Goal: Transaction & Acquisition: Purchase product/service

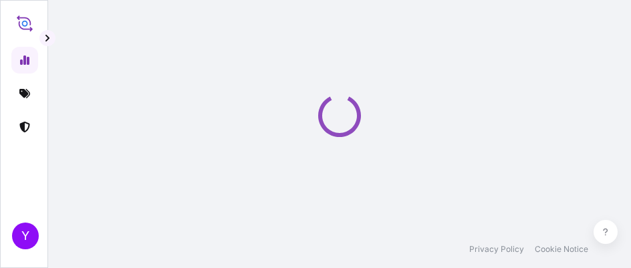
select select "2025"
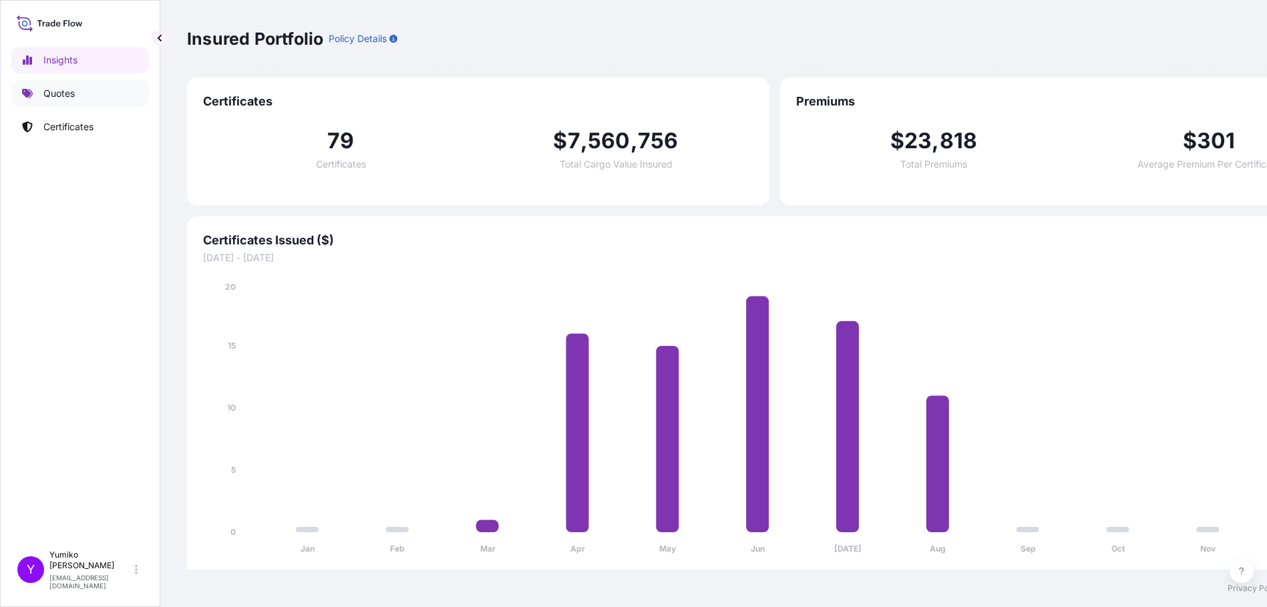
click at [47, 86] on link "Quotes" at bounding box center [80, 93] width 138 height 27
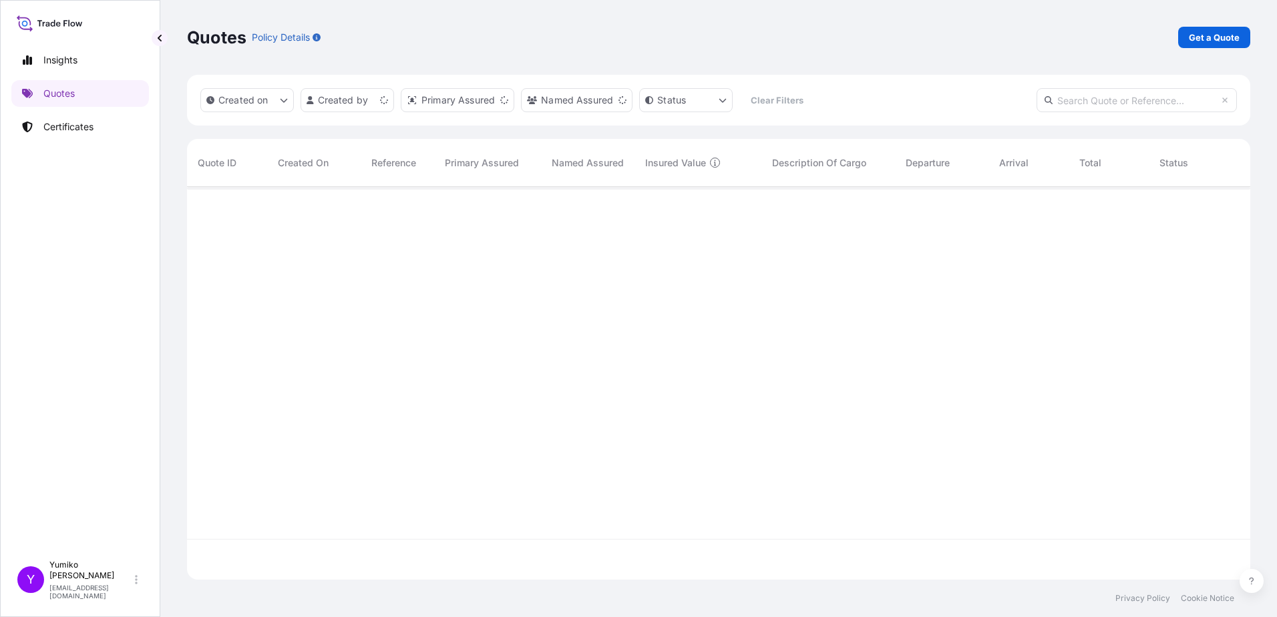
scroll to position [390, 1053]
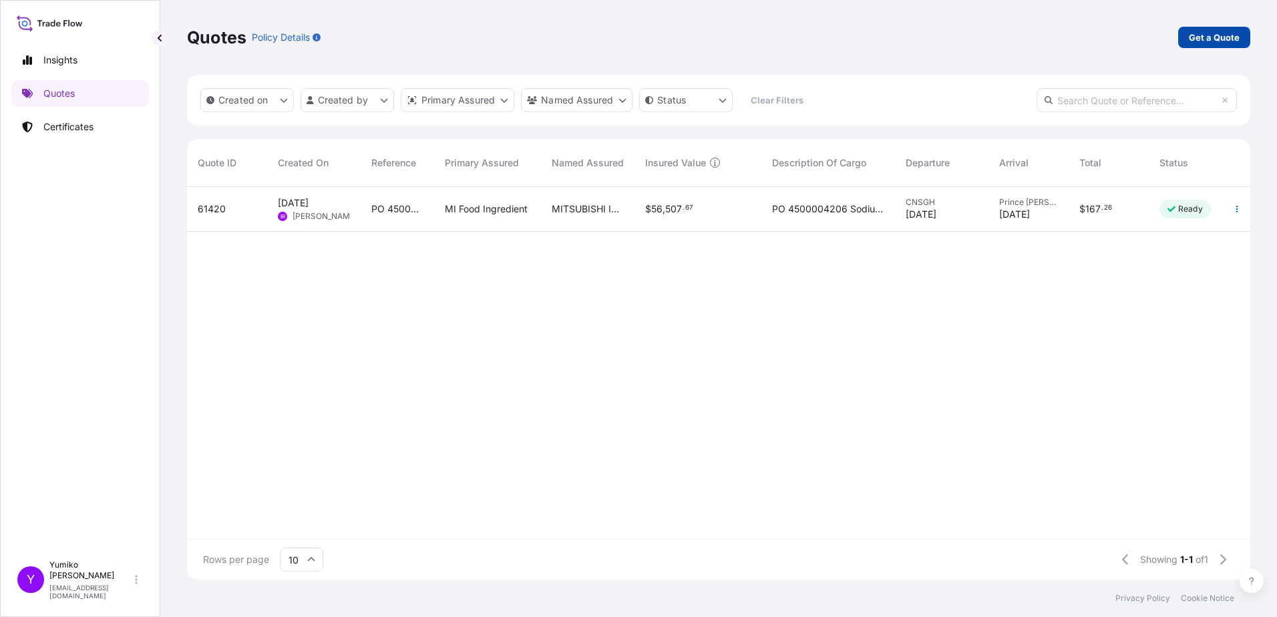
click at [630, 36] on p "Get a Quote" at bounding box center [1214, 37] width 51 height 13
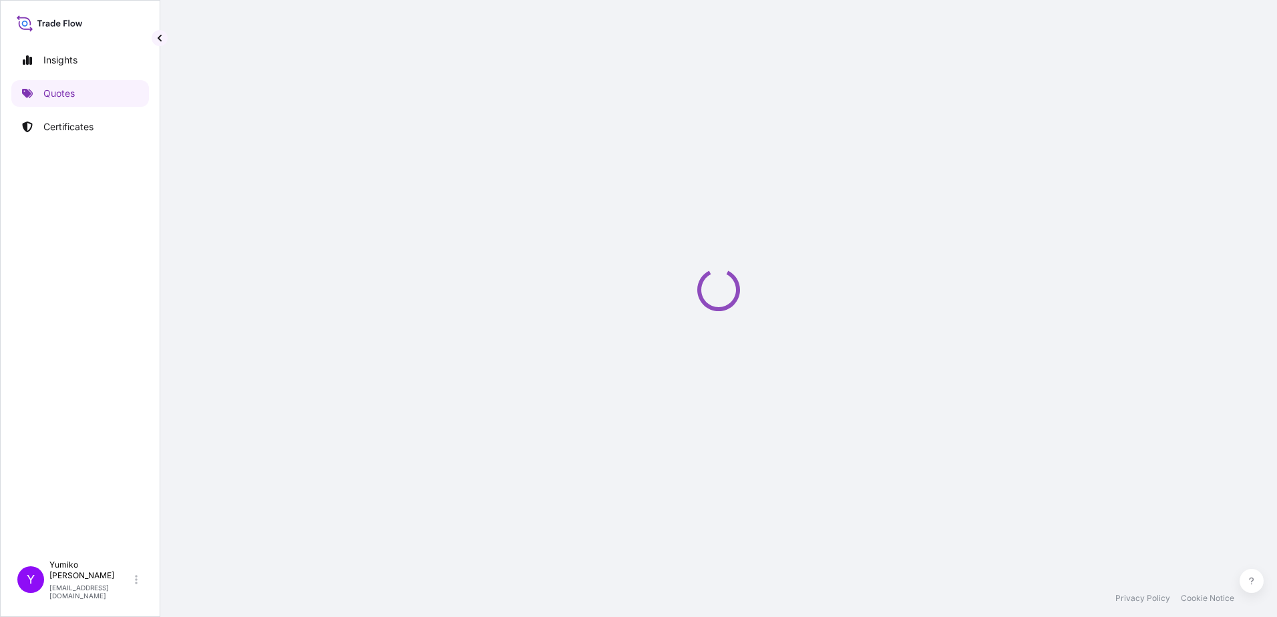
select select "Ocean Vessel"
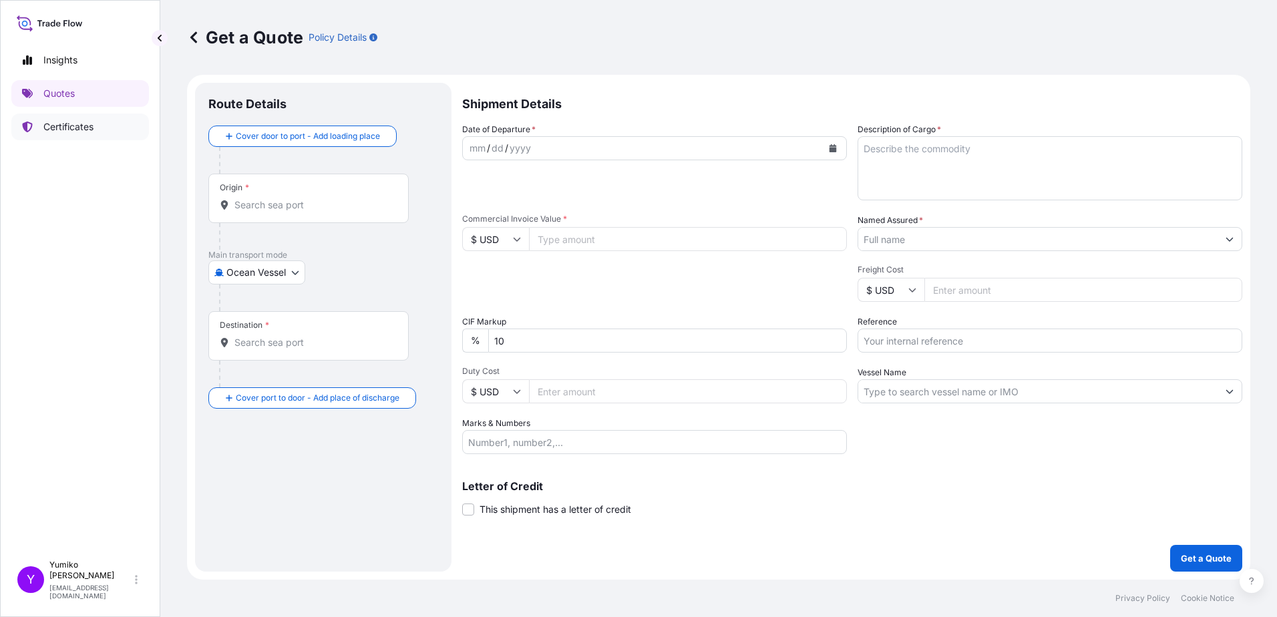
click at [62, 126] on p "Certificates" at bounding box center [68, 126] width 50 height 13
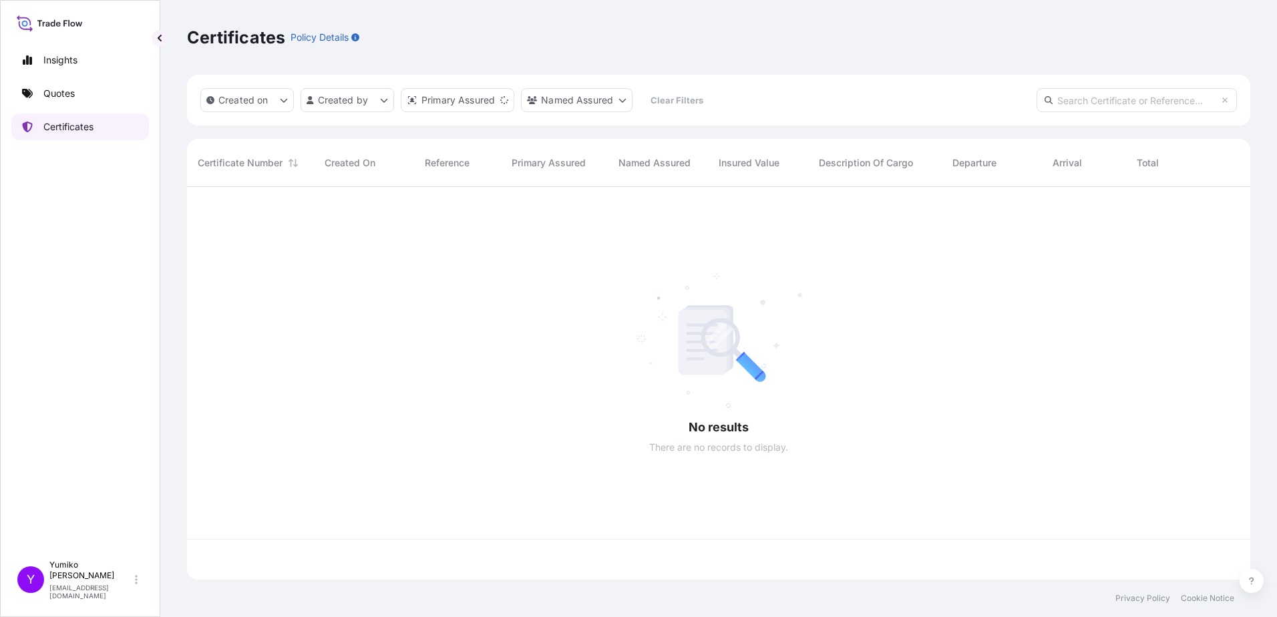
scroll to position [390, 1053]
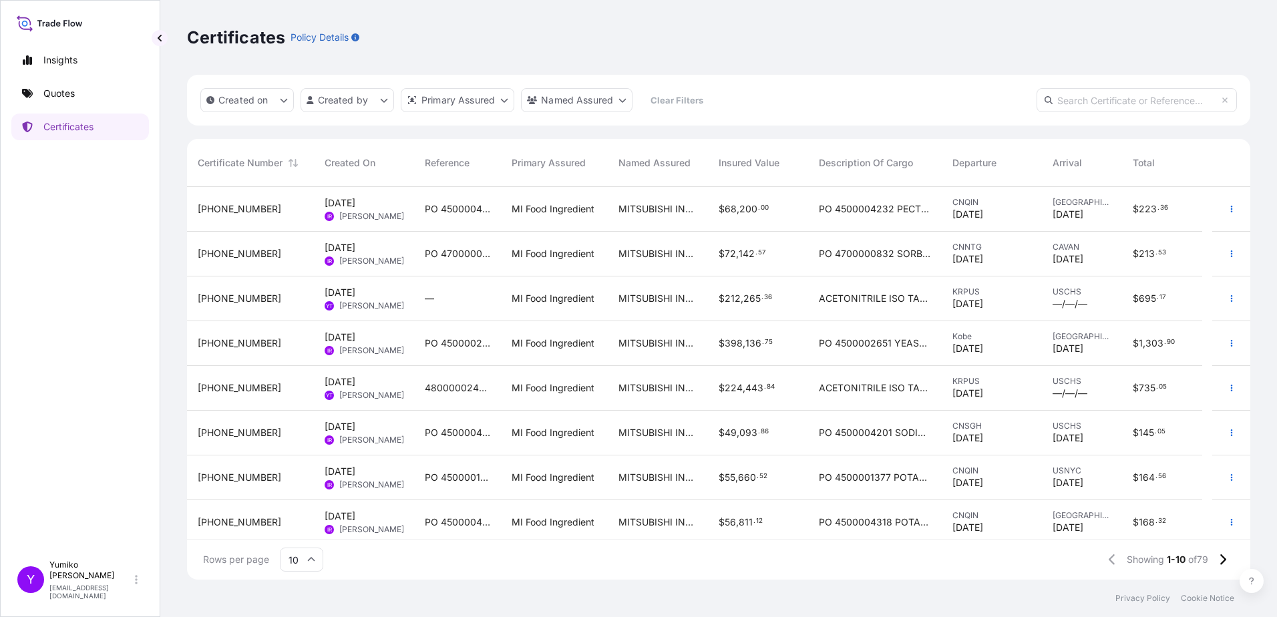
click at [394, 267] on span "[DATE] YT [PERSON_NAME]" at bounding box center [364, 298] width 79 height 25
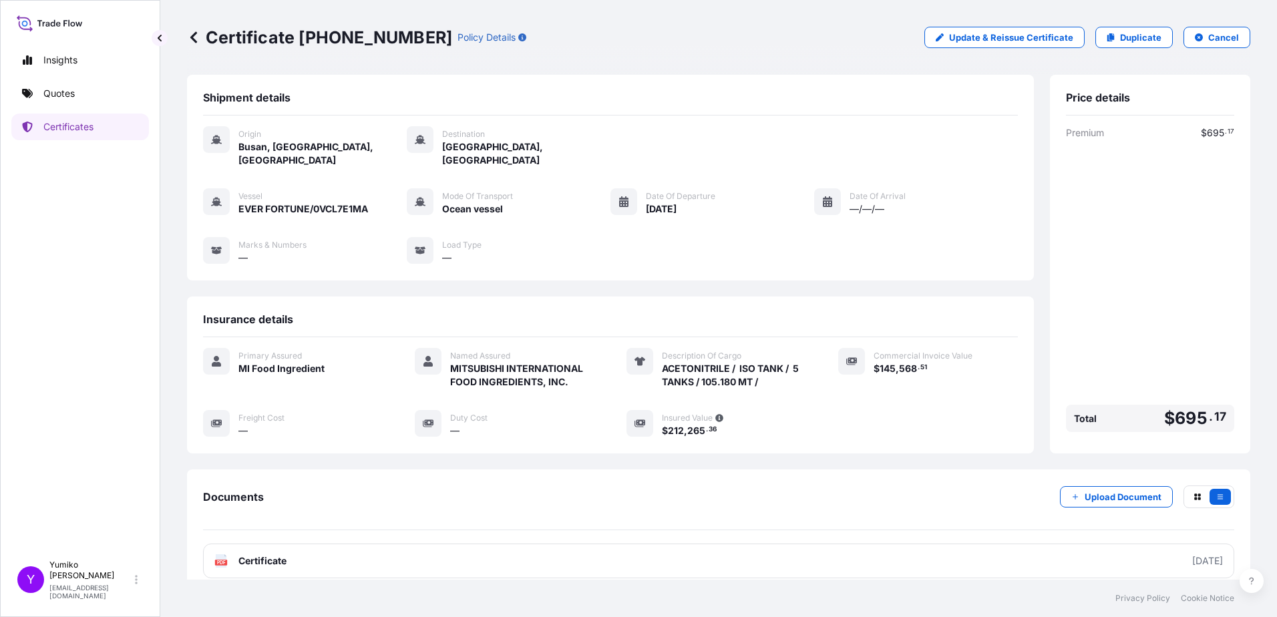
scroll to position [1, 0]
click at [630, 267] on span "ACETONITRILE / ISO TANK / 5 TANKS / 105.180 MT /" at bounding box center [734, 374] width 144 height 27
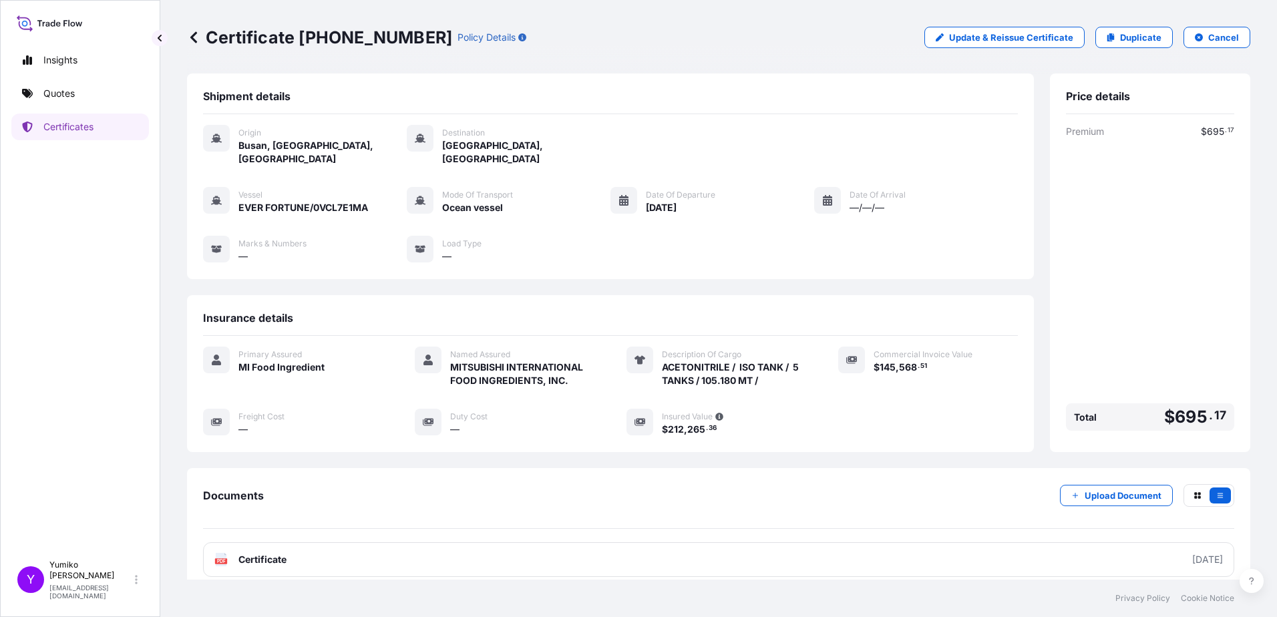
click at [57, 178] on div "Insights Quotes Certificates" at bounding box center [80, 294] width 138 height 519
drag, startPoint x: 77, startPoint y: 1, endPoint x: 38, endPoint y: 211, distance: 213.3
click at [37, 212] on div "Insights Quotes Certificates" at bounding box center [80, 294] width 138 height 519
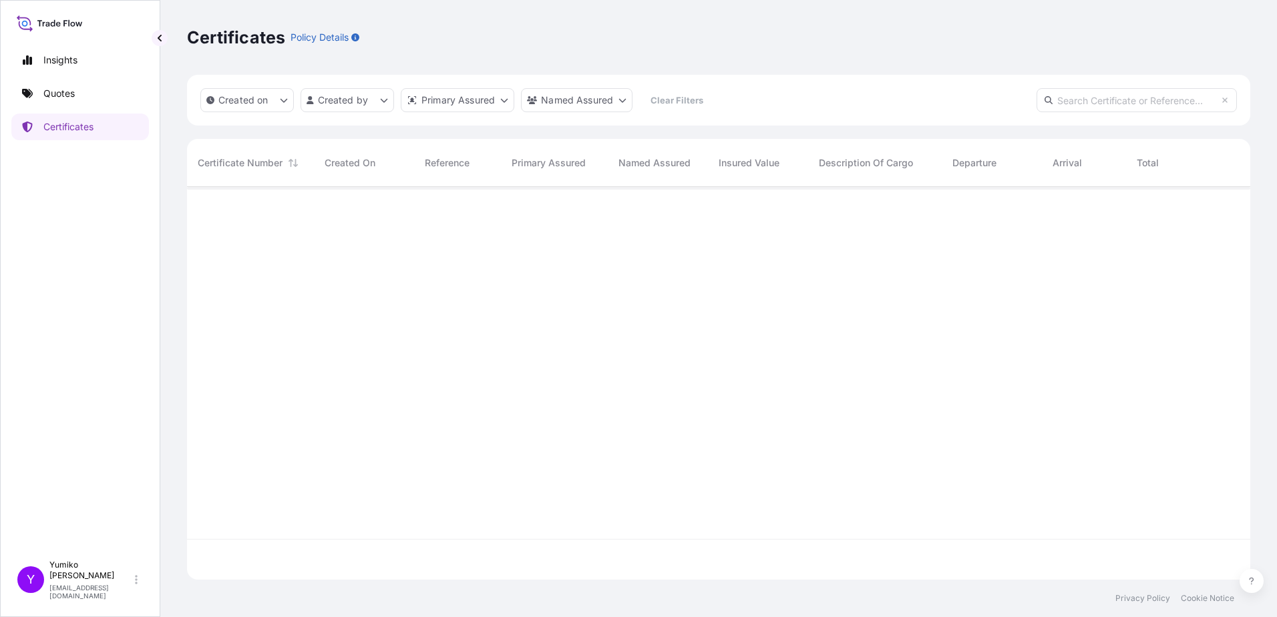
scroll to position [390, 1053]
drag, startPoint x: 369, startPoint y: 353, endPoint x: 598, endPoint y: 319, distance: 231.7
click at [369, 267] on div at bounding box center [718, 363] width 1063 height 352
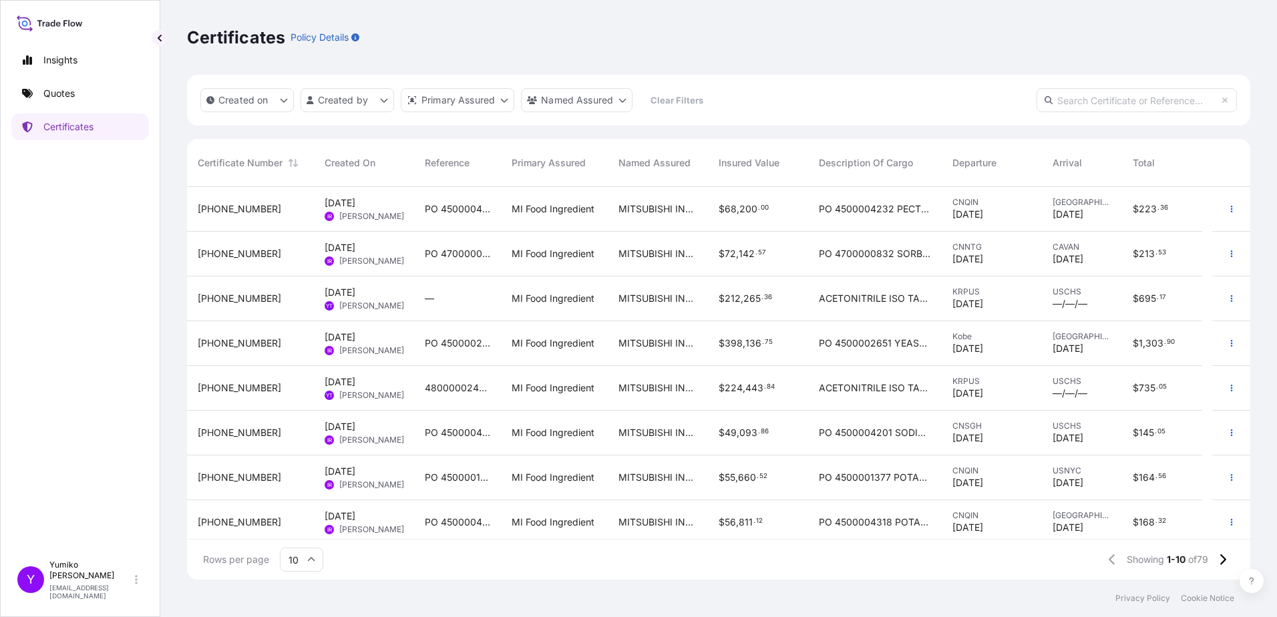
click at [365, 267] on span "[PERSON_NAME]" at bounding box center [371, 395] width 65 height 11
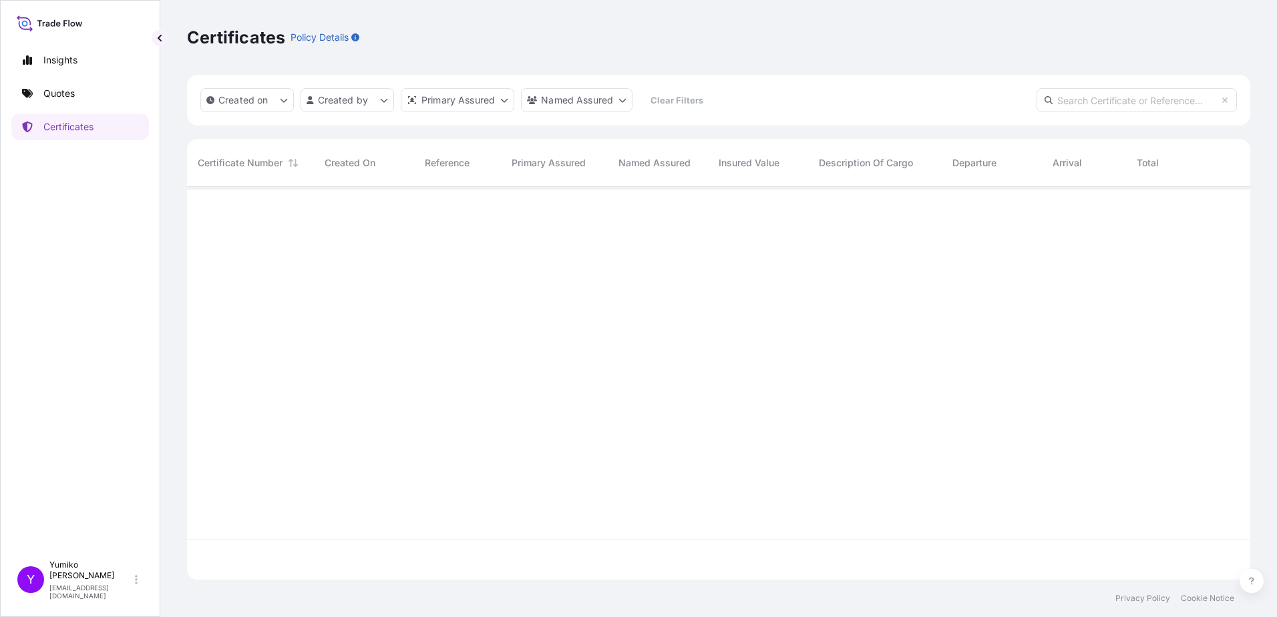
scroll to position [390, 1053]
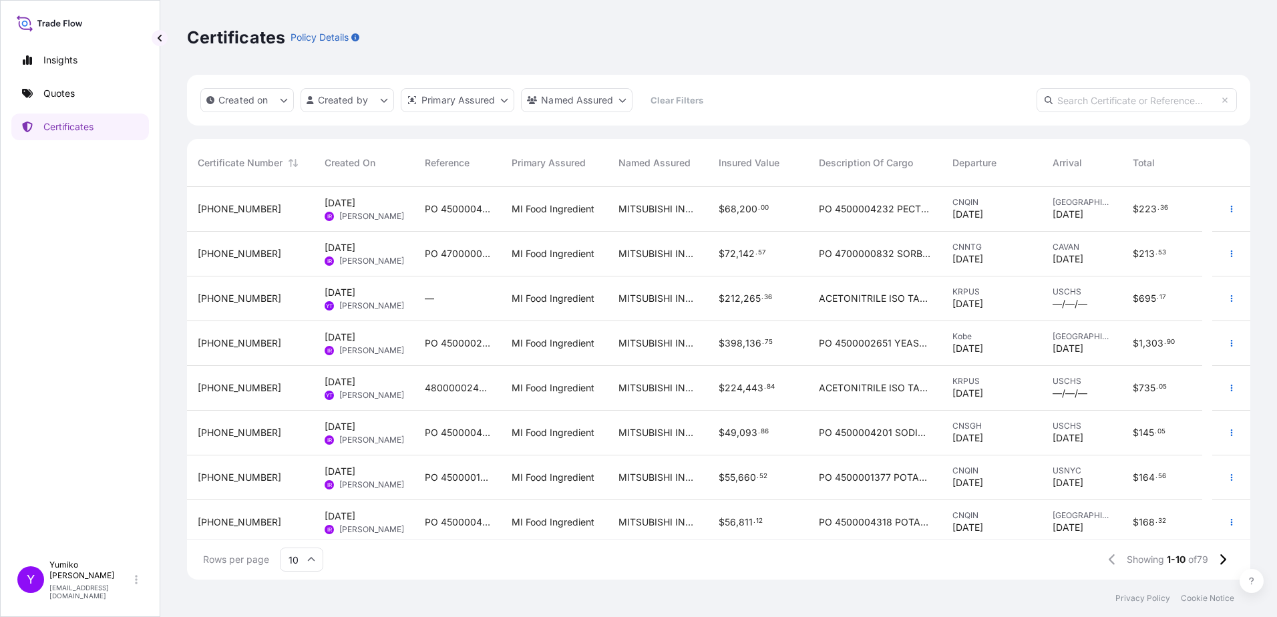
click at [351, 267] on span "[PERSON_NAME]" at bounding box center [371, 306] width 65 height 11
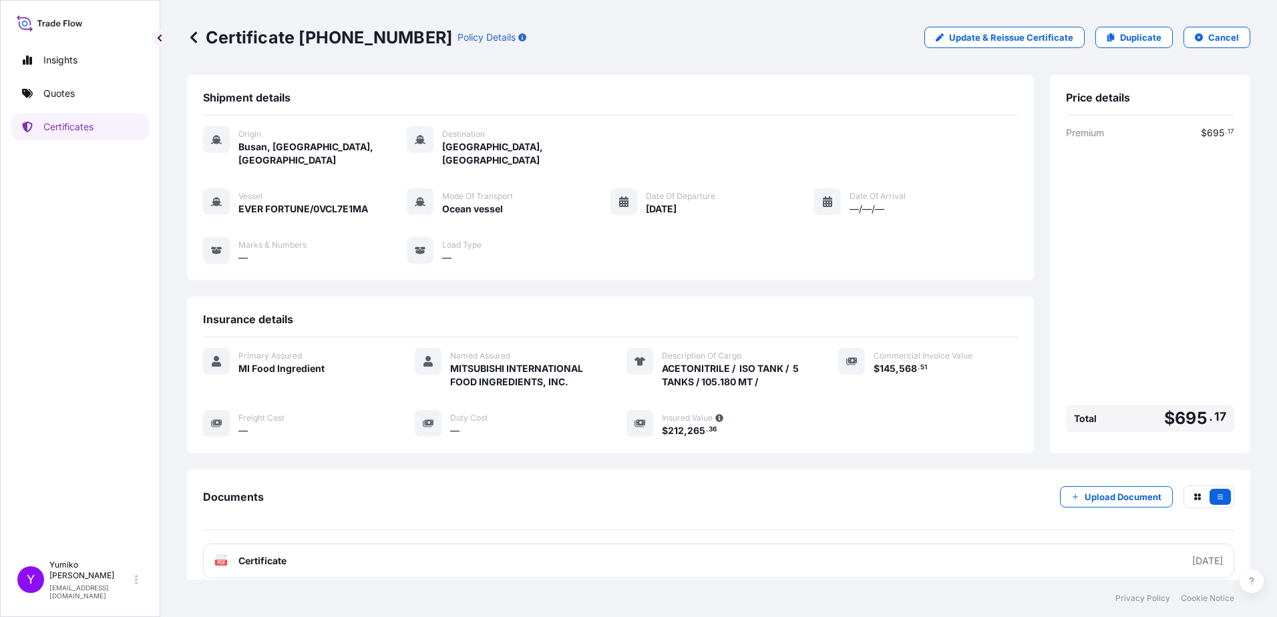
click at [484, 267] on span "MITSUBISHI INTERNATIONAL FOOD INGREDIENTS, INC." at bounding box center [522, 375] width 144 height 27
click at [630, 267] on span "ACETONITRILE / ISO TANK / 5 TANKS / 105.180 MT /" at bounding box center [734, 375] width 144 height 27
click at [193, 37] on icon at bounding box center [193, 36] width 7 height 11
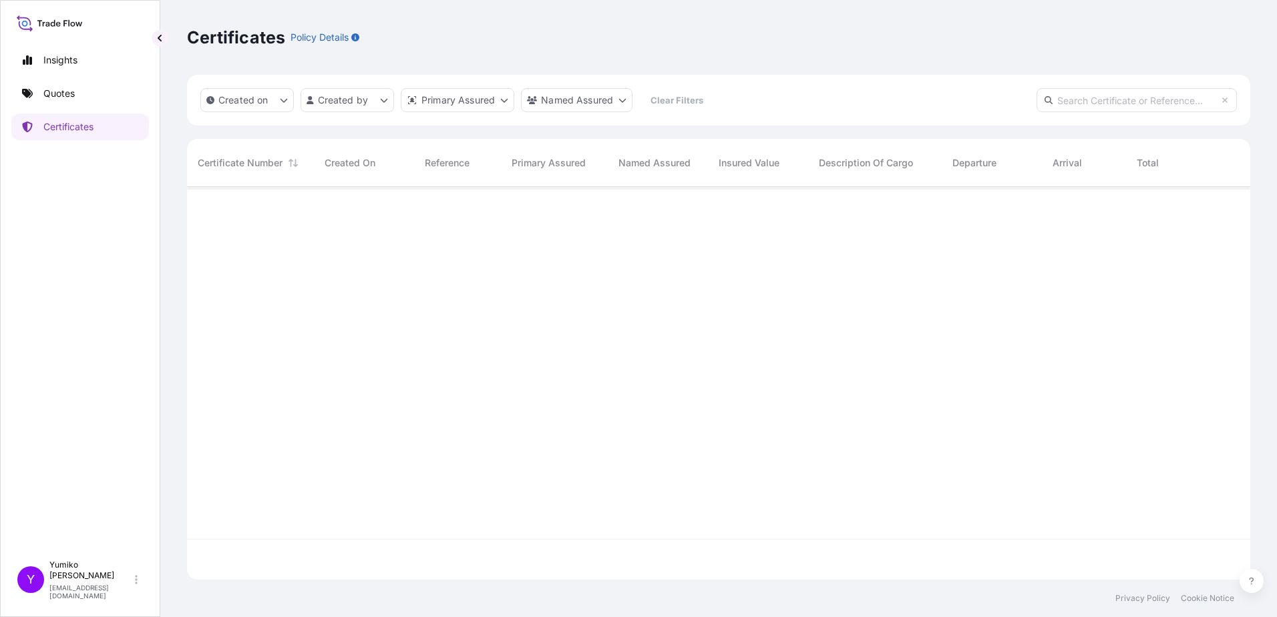
scroll to position [390, 1053]
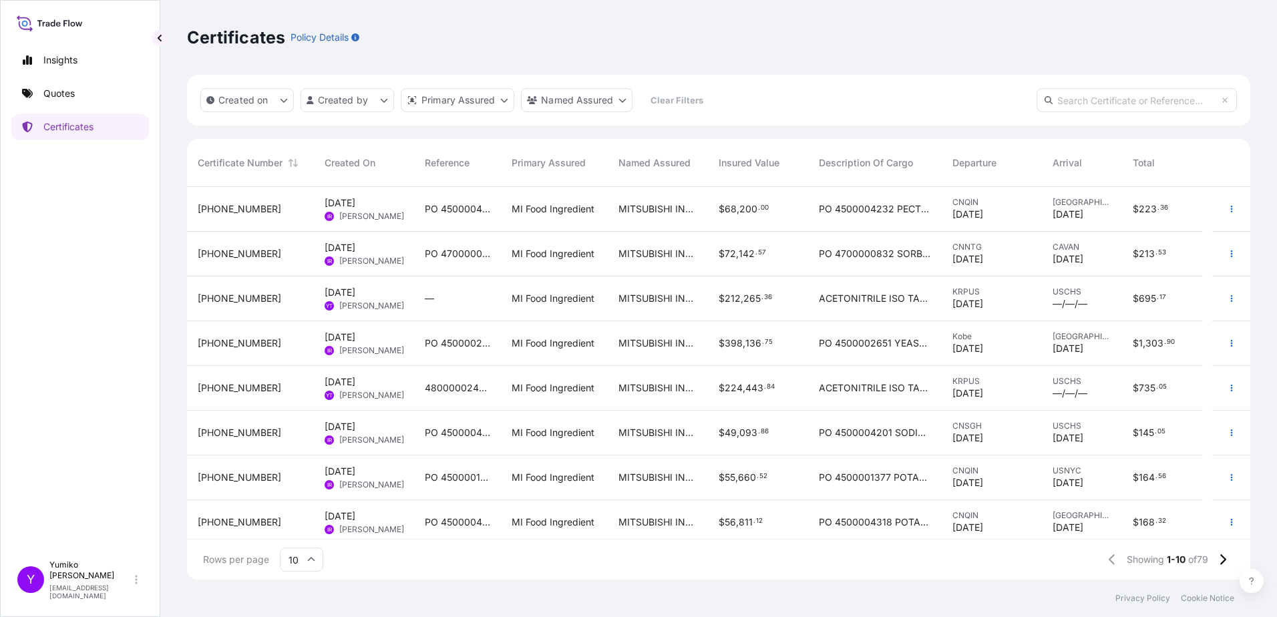
click at [352, 267] on span "[DATE] YT [PERSON_NAME]" at bounding box center [364, 387] width 79 height 25
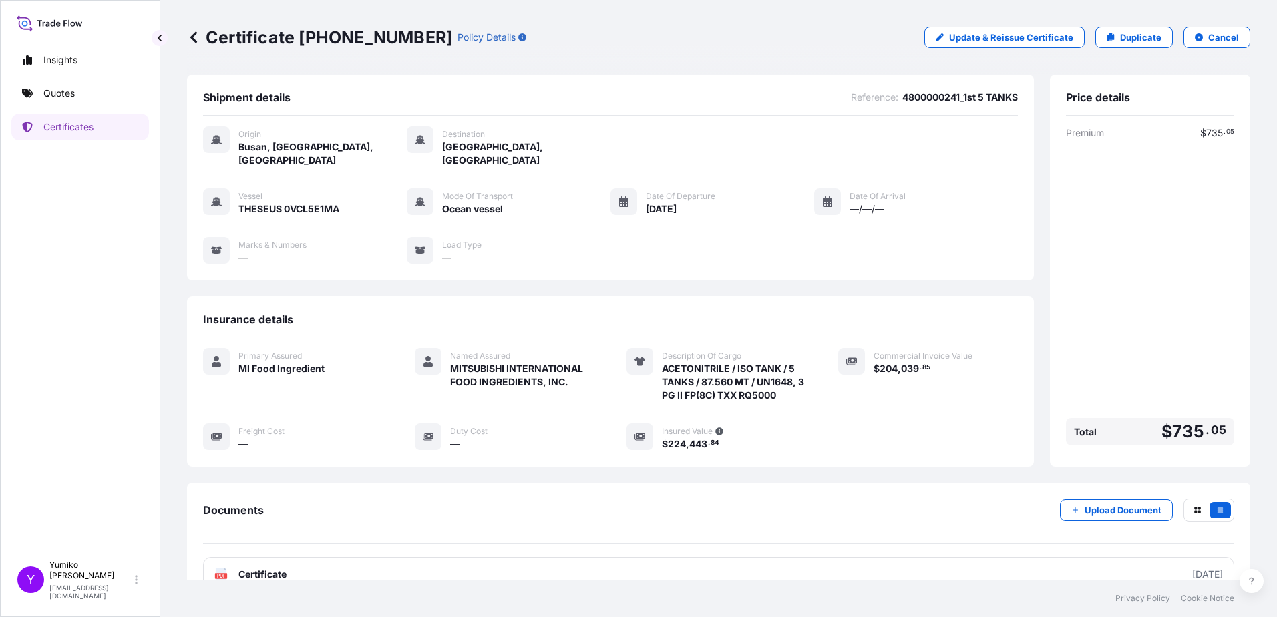
click at [196, 37] on icon at bounding box center [193, 37] width 13 height 13
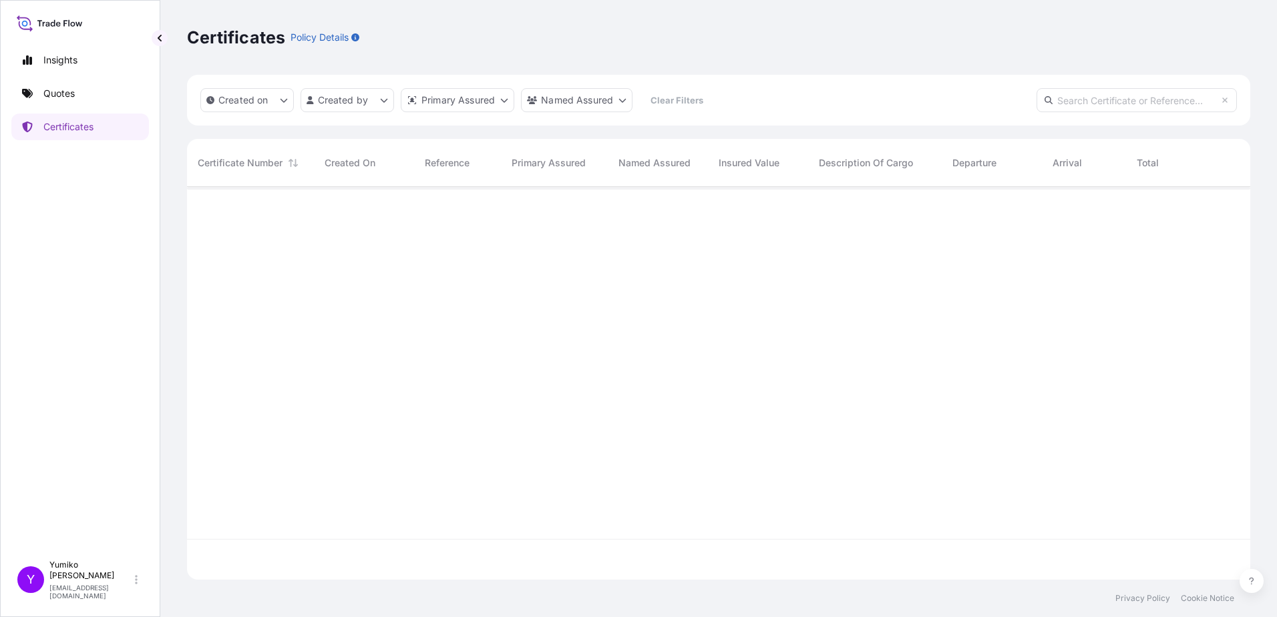
scroll to position [390, 1053]
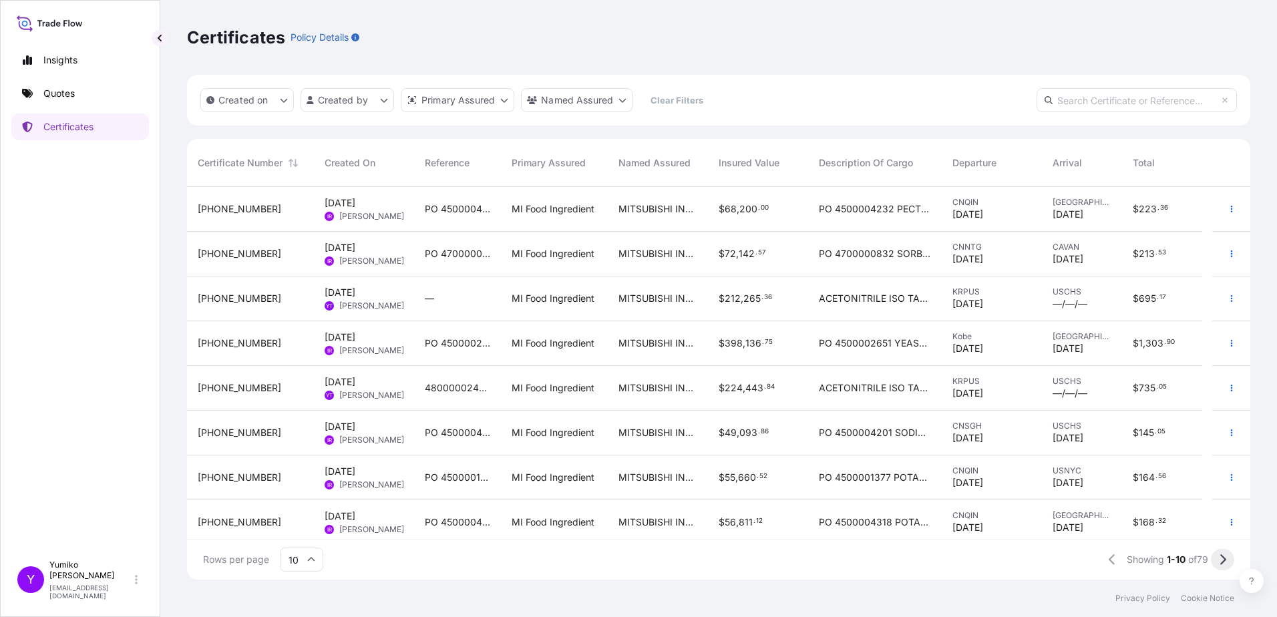
click at [630, 267] on button at bounding box center [1222, 559] width 23 height 21
click at [363, 211] on span "[PERSON_NAME]" at bounding box center [371, 216] width 65 height 11
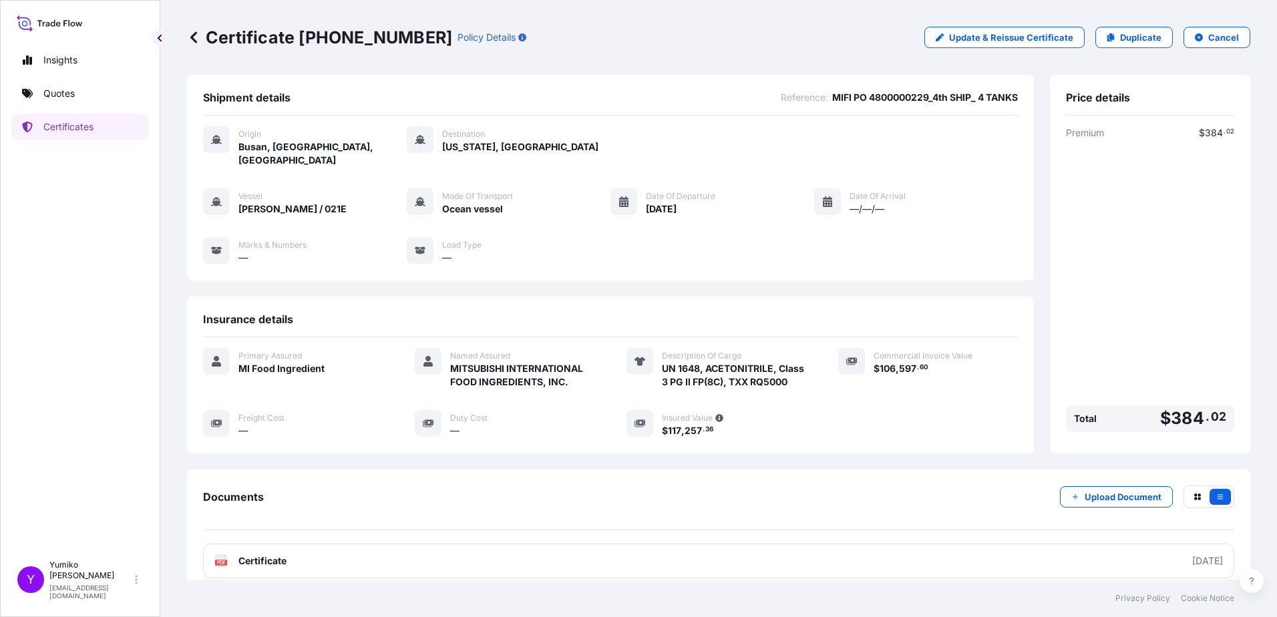
click at [630, 267] on span "UN 1648, ACETONITRILE, Class 3 PG II FP(8C), TXX RQ5000" at bounding box center [734, 375] width 144 height 27
drag, startPoint x: 658, startPoint y: 357, endPoint x: 776, endPoint y: 384, distance: 121.2
click at [630, 267] on span "UN 1648, ACETONITRILE, Class 3 PG II FP(8C), TXX RQ5000" at bounding box center [734, 375] width 144 height 27
copy span "UN 1648, ACETONITRILE, Class 3 PG II FP(8C), TXX RQ5000"
click at [57, 92] on p "Quotes" at bounding box center [58, 93] width 31 height 13
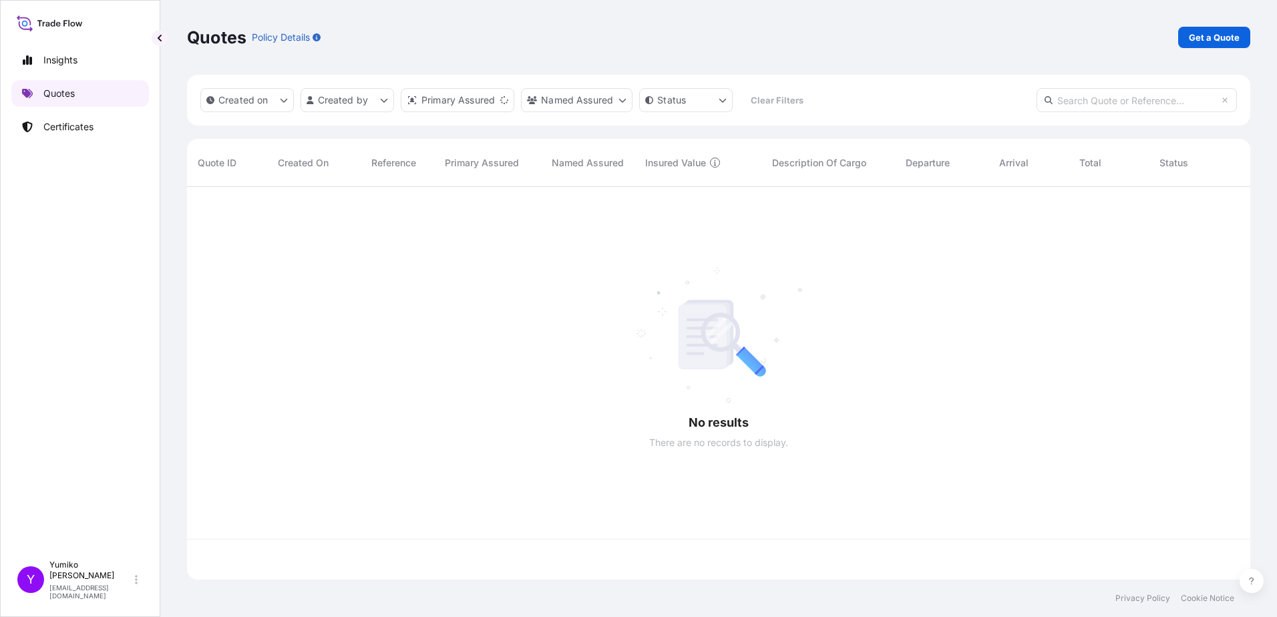
scroll to position [390, 1053]
click at [630, 40] on p "Get a Quote" at bounding box center [1214, 37] width 51 height 13
select select "Ocean Vessel"
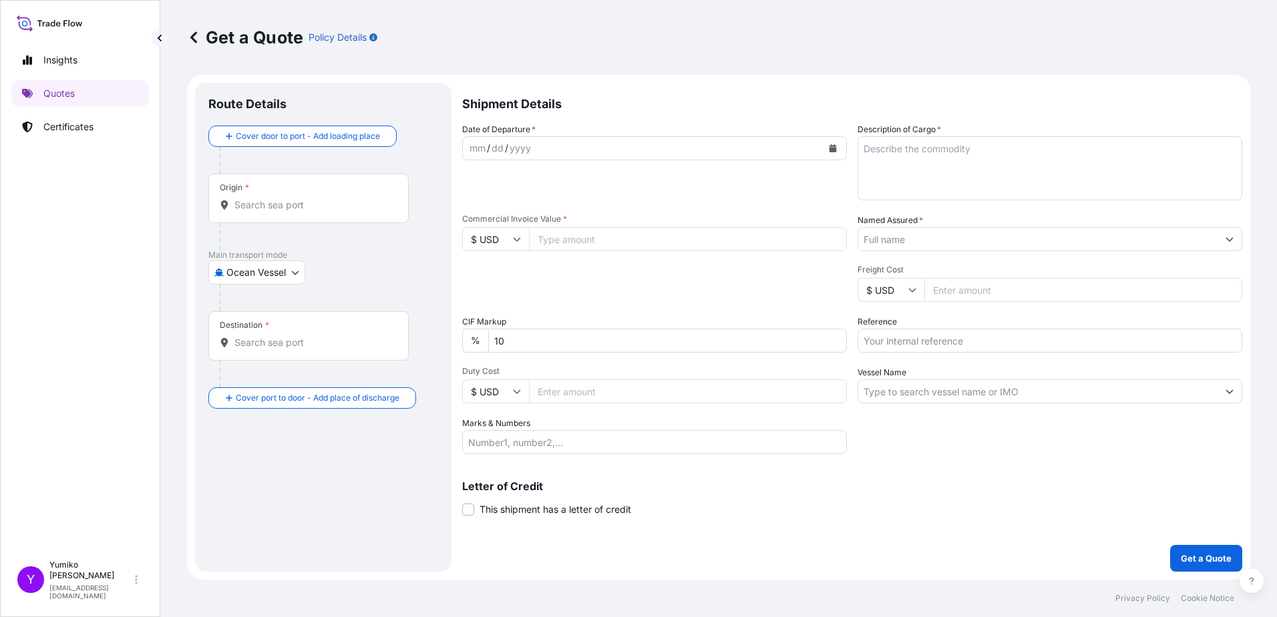
click at [630, 147] on textarea "Description of Cargo *" at bounding box center [1050, 168] width 385 height 64
paste textarea "UN 1648, ACETONITRILE, Class 3 PG II FP(8C), TXX RQ5000"
type textarea "UN 1648, ACETONITRILE, Class 3 PG II FP(8C), TXX RQ5000"
click at [476, 148] on div "mm" at bounding box center [477, 148] width 19 height 16
click at [506, 140] on div "mm / dd / yyyy" at bounding box center [642, 148] width 359 height 24
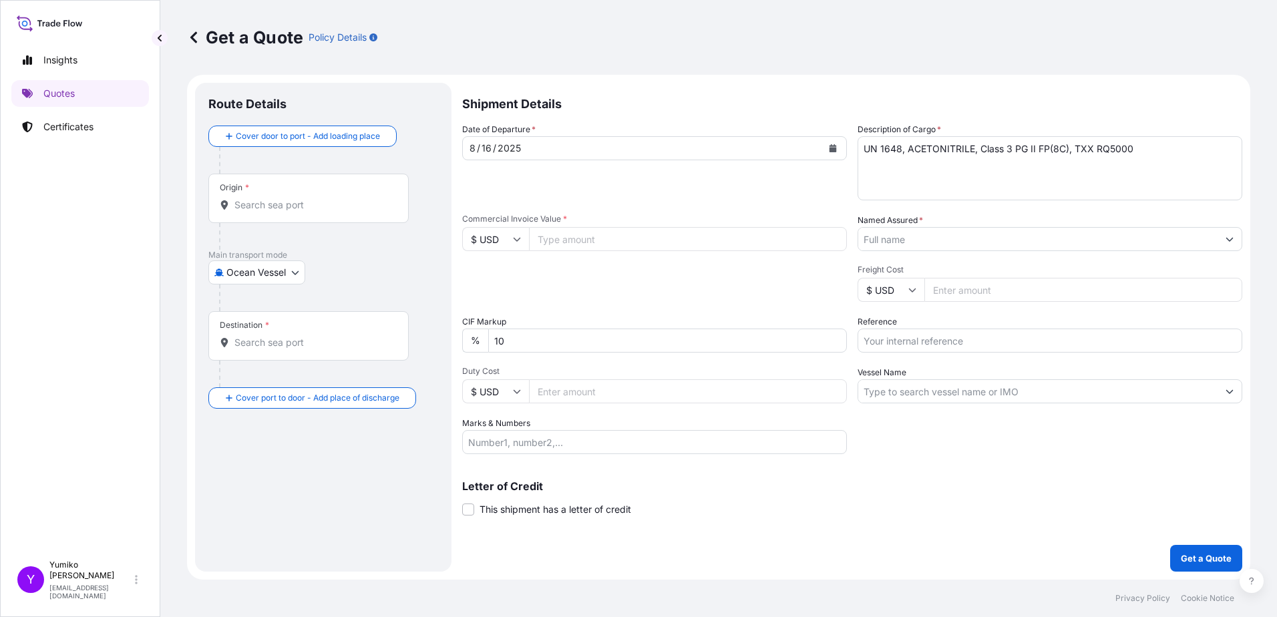
click at [560, 242] on input "Commercial Invoice Value *" at bounding box center [688, 239] width 318 height 24
click at [558, 267] on input "Duty Cost" at bounding box center [688, 391] width 318 height 24
click at [542, 267] on input "Marks & Numbers" at bounding box center [654, 442] width 385 height 24
click at [630, 267] on input "Vessel Name" at bounding box center [1037, 391] width 359 height 24
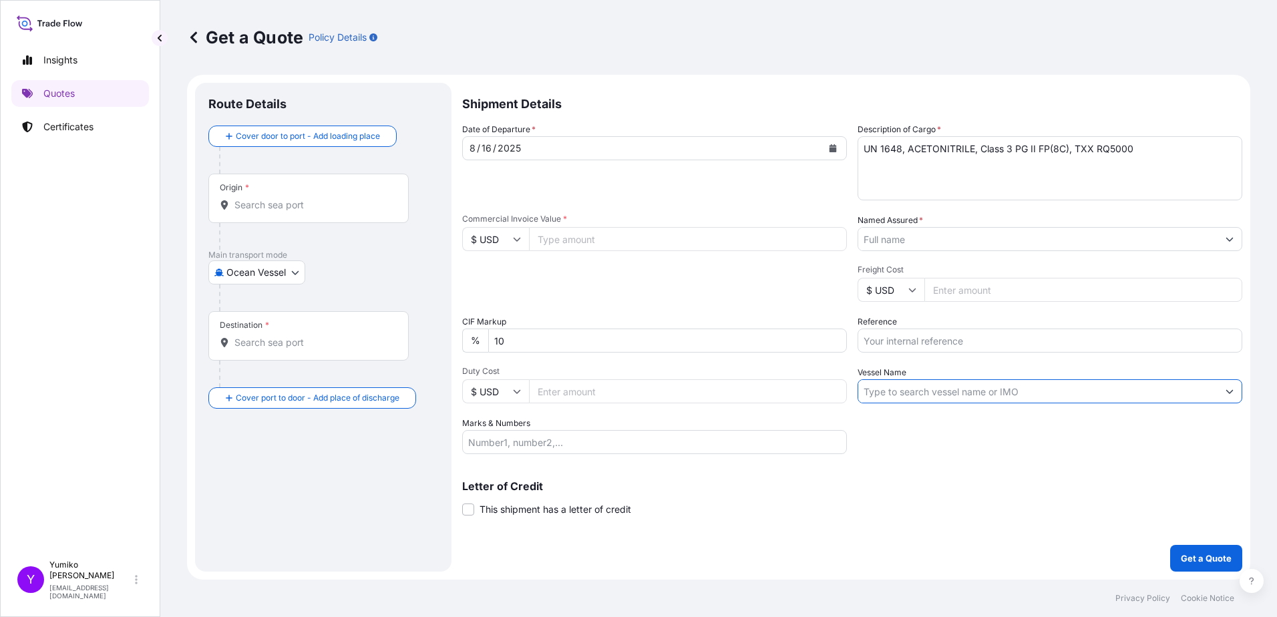
paste input "CHICAGO EXPRESS / 532E([GEOGRAPHIC_DATA])"
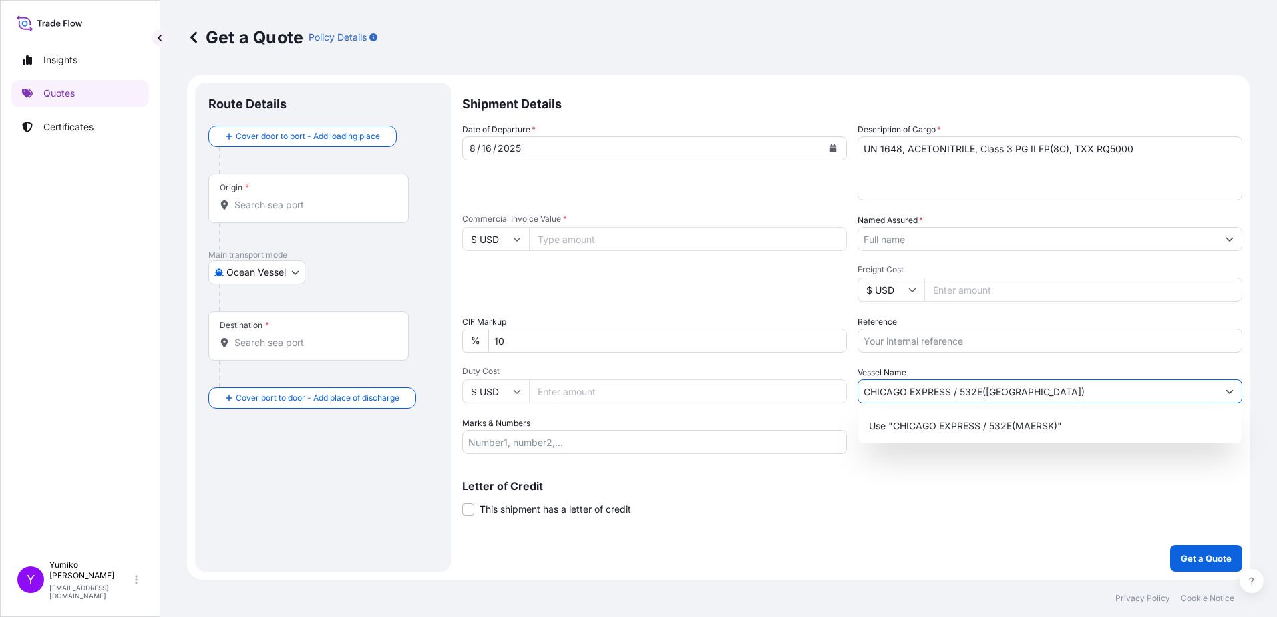
type input "CHICAGO EXPRESS / 532E([GEOGRAPHIC_DATA])"
drag, startPoint x: 892, startPoint y: 338, endPoint x: 914, endPoint y: 338, distance: 21.4
click at [630, 267] on input "Reference" at bounding box center [1050, 341] width 385 height 24
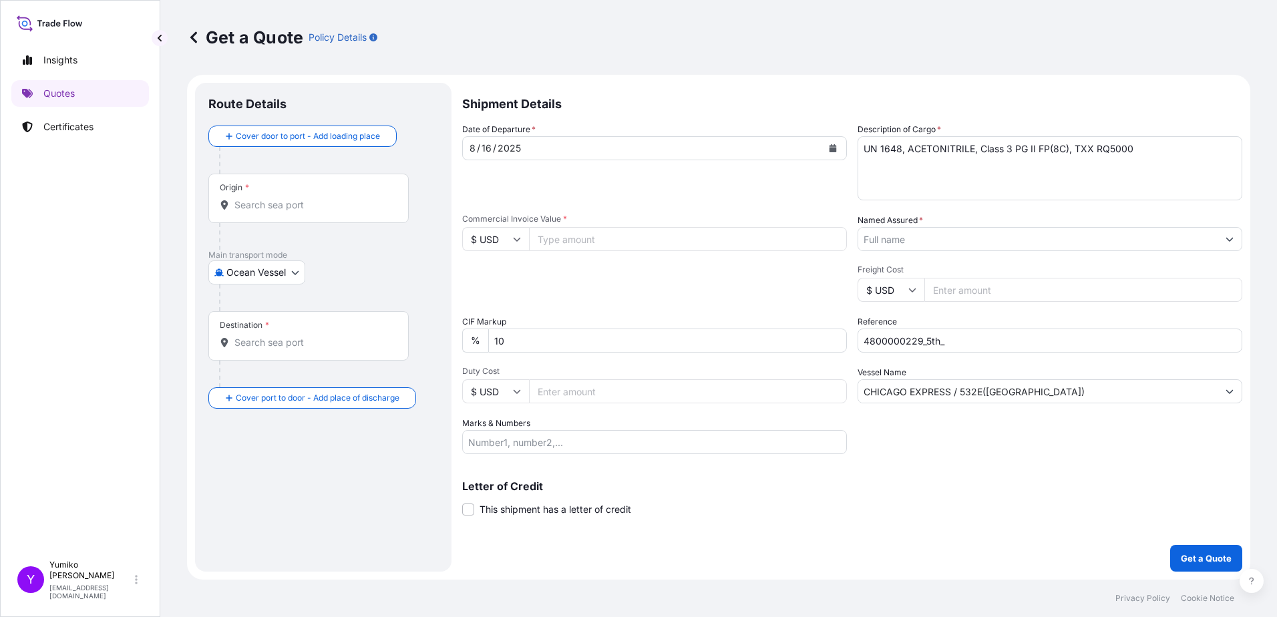
click at [630, 267] on input "4800000229_5th_" at bounding box center [1050, 341] width 385 height 24
type input "4800000229_5th_353345"
click at [630, 239] on input "Named Assured *" at bounding box center [1037, 239] width 359 height 24
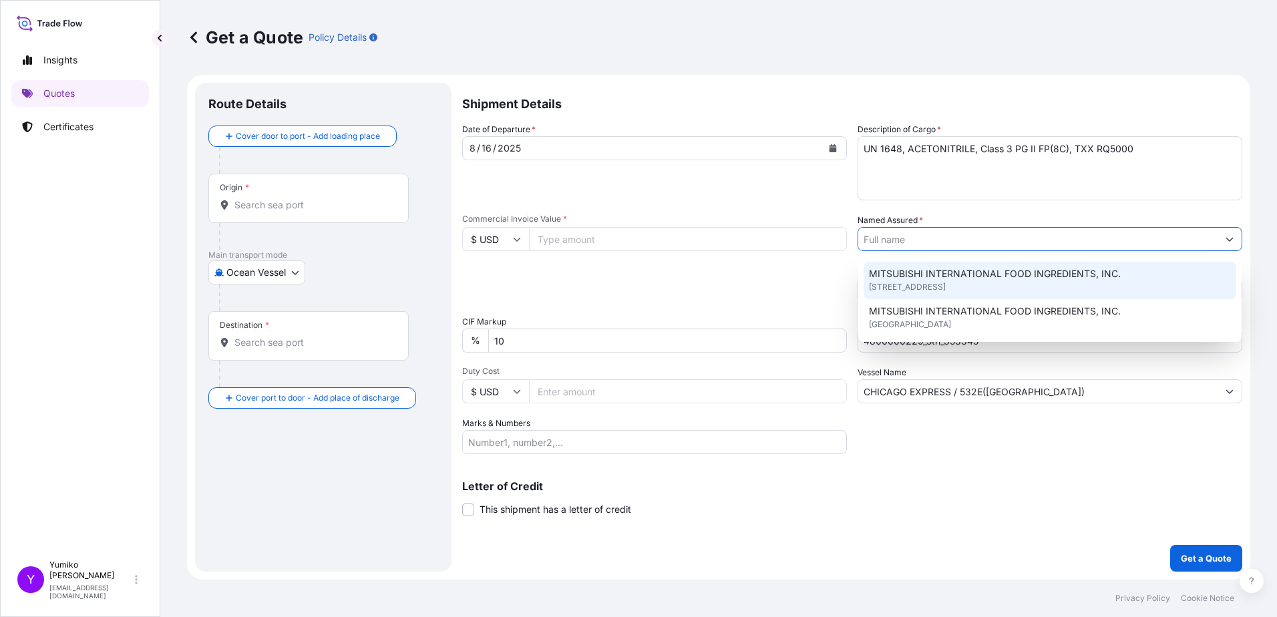
click at [630, 267] on span "MITSUBISHI INTERNATIONAL FOOD INGREDIENTS, INC." at bounding box center [995, 273] width 252 height 13
type input "MITSUBISHI INTERNATIONAL FOOD INGREDIENTS, INC."
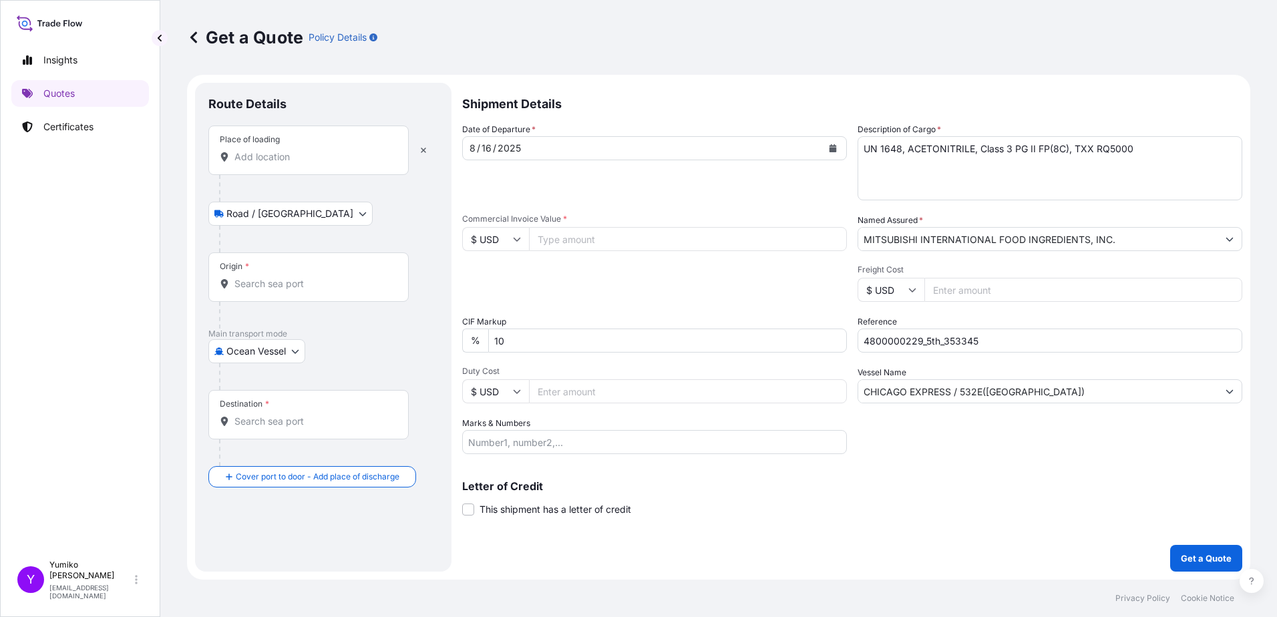
click at [236, 267] on div "Origin *" at bounding box center [234, 266] width 29 height 11
click at [236, 267] on input "Origin *" at bounding box center [313, 283] width 158 height 13
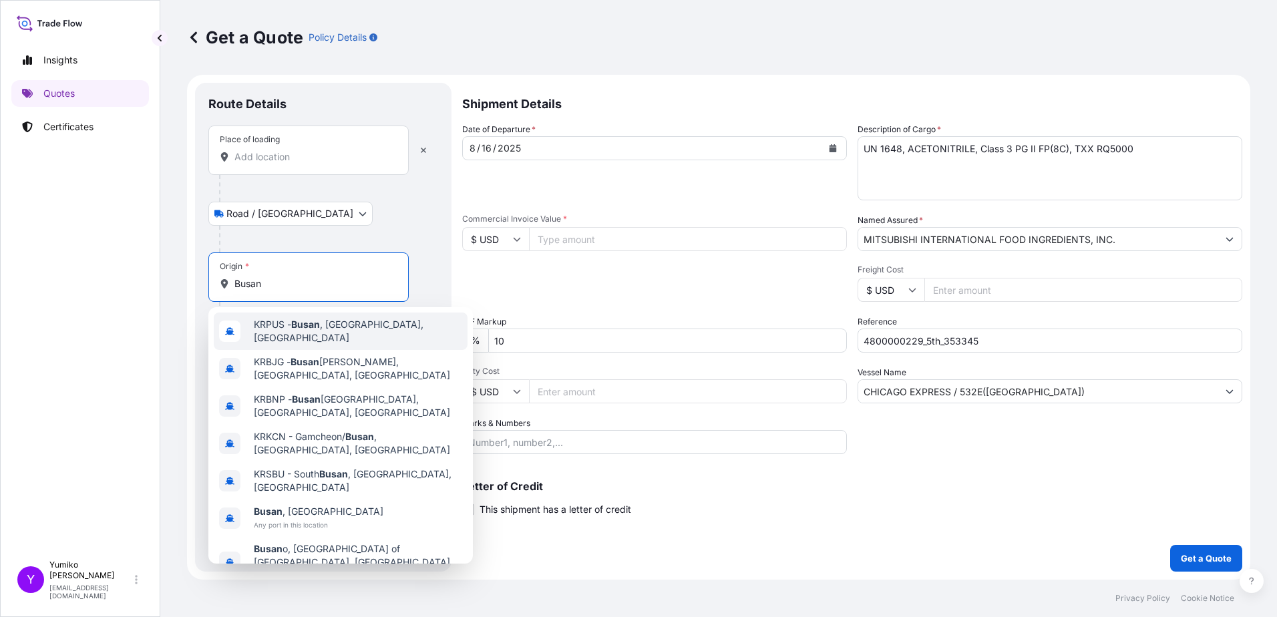
click at [335, 267] on span "KRPUS - [GEOGRAPHIC_DATA] , [GEOGRAPHIC_DATA], [GEOGRAPHIC_DATA]" at bounding box center [358, 331] width 208 height 27
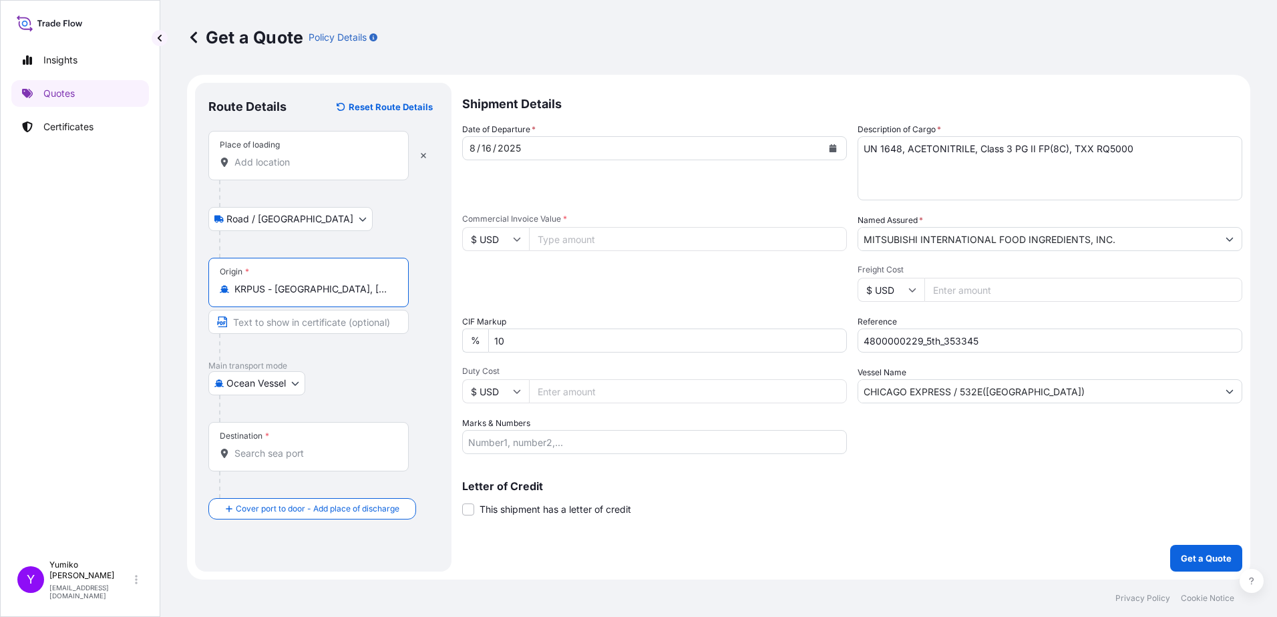
type input "KRPUS - [GEOGRAPHIC_DATA], [GEOGRAPHIC_DATA], [GEOGRAPHIC_DATA]"
click at [234, 267] on div "Destination *" at bounding box center [244, 436] width 49 height 11
click at [234, 267] on input "Destination *" at bounding box center [313, 453] width 158 height 13
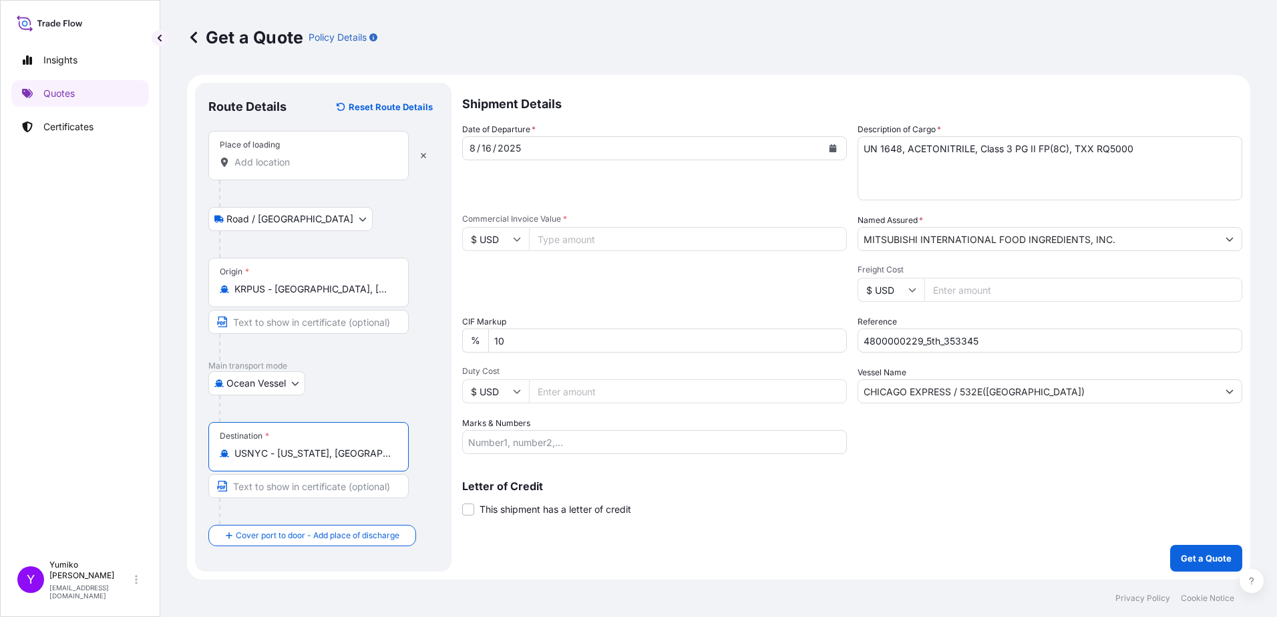
type input "USNYC - [US_STATE], [GEOGRAPHIC_DATA]"
click at [387, 213] on div "Road / [GEOGRAPHIC_DATA] / Inland" at bounding box center [323, 219] width 230 height 24
drag, startPoint x: 566, startPoint y: 232, endPoint x: 604, endPoint y: 228, distance: 39.0
click at [566, 232] on input "Commercial Invoice Value *" at bounding box center [688, 239] width 318 height 24
drag, startPoint x: 1137, startPoint y: 153, endPoint x: 1182, endPoint y: 148, distance: 45.7
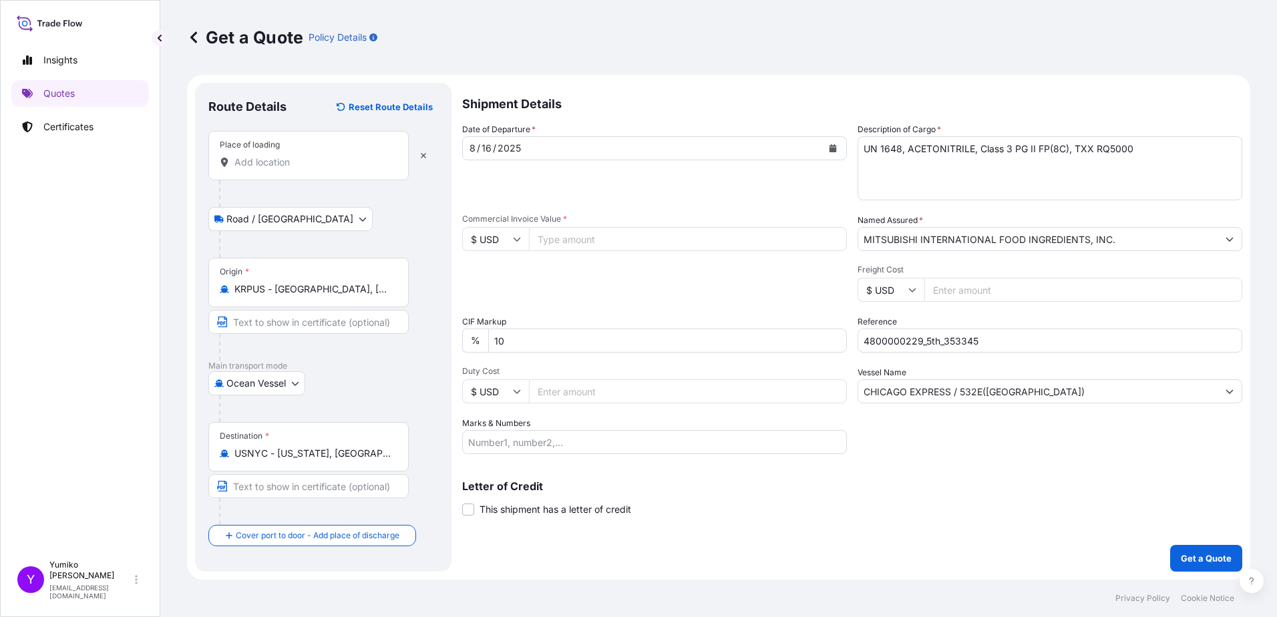
click at [630, 152] on textarea "UN 1648, ACETONITRILE, Class 3 PG II FP(8C), TXX RQ5000" at bounding box center [1050, 168] width 385 height 64
type textarea "UN 1648, ACETONITRILE, Class 3 PG II FP(8C), TXX RQ5000 / ISO TANK 70,080 KG"
click at [563, 241] on input "Commercial Invoice Value *" at bounding box center [688, 239] width 318 height 24
click at [630, 267] on div "Shipment Details Date of Departure * [DATE] Cargo Category * Food Additives Des…" at bounding box center [852, 327] width 780 height 489
click at [566, 267] on input "Marks & Numbers" at bounding box center [654, 442] width 385 height 24
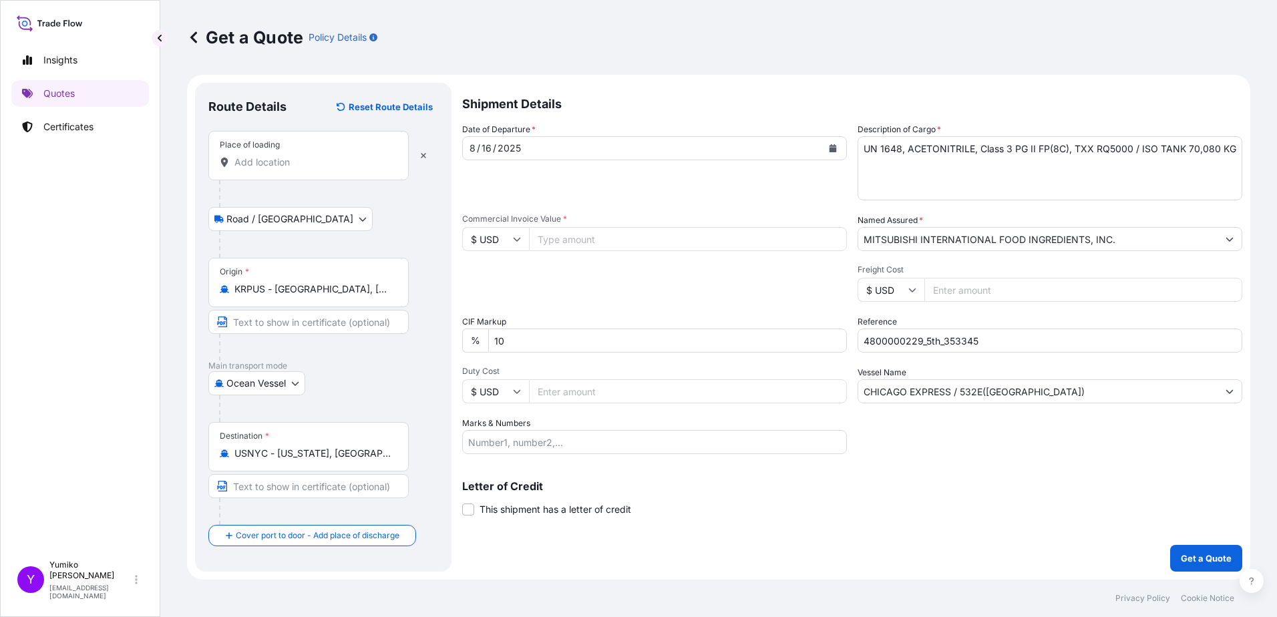
click at [630, 267] on input "Freight Cost" at bounding box center [1083, 290] width 318 height 24
type input "54000.00"
drag, startPoint x: 993, startPoint y: 295, endPoint x: 930, endPoint y: 293, distance: 62.8
click at [630, 267] on input "54000.00" at bounding box center [1083, 290] width 318 height 24
click at [578, 267] on input "Duty Cost" at bounding box center [688, 391] width 318 height 24
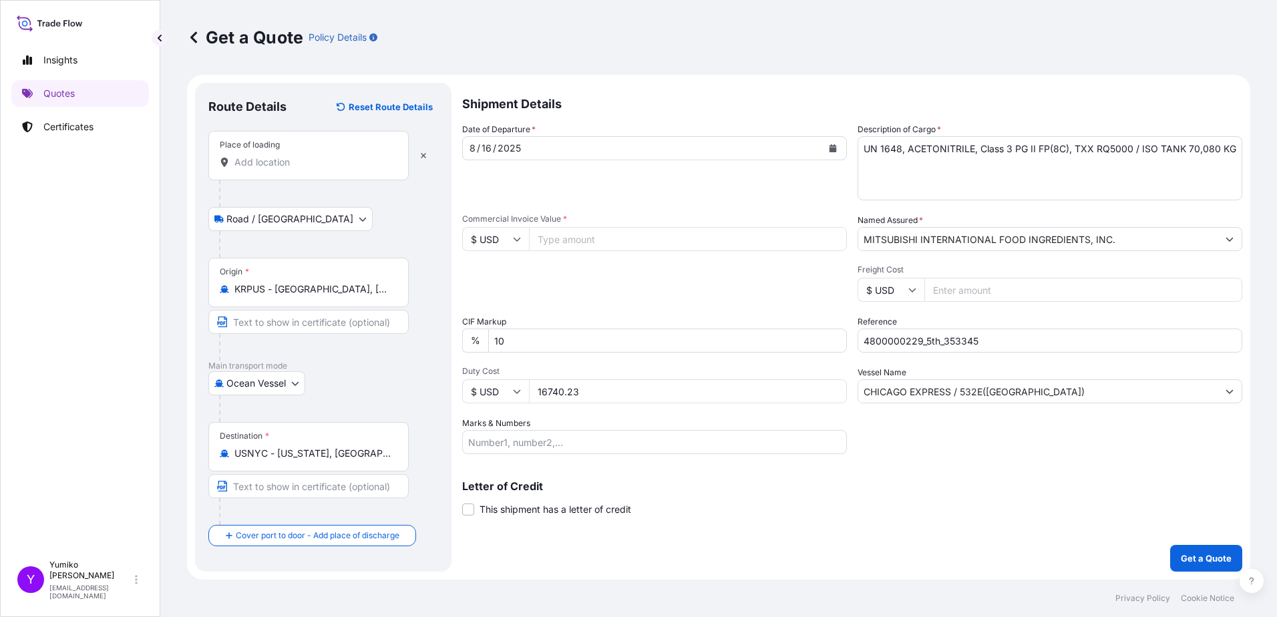
type input "16740.23"
click at [630, 267] on button "Get a Quote" at bounding box center [1206, 558] width 72 height 27
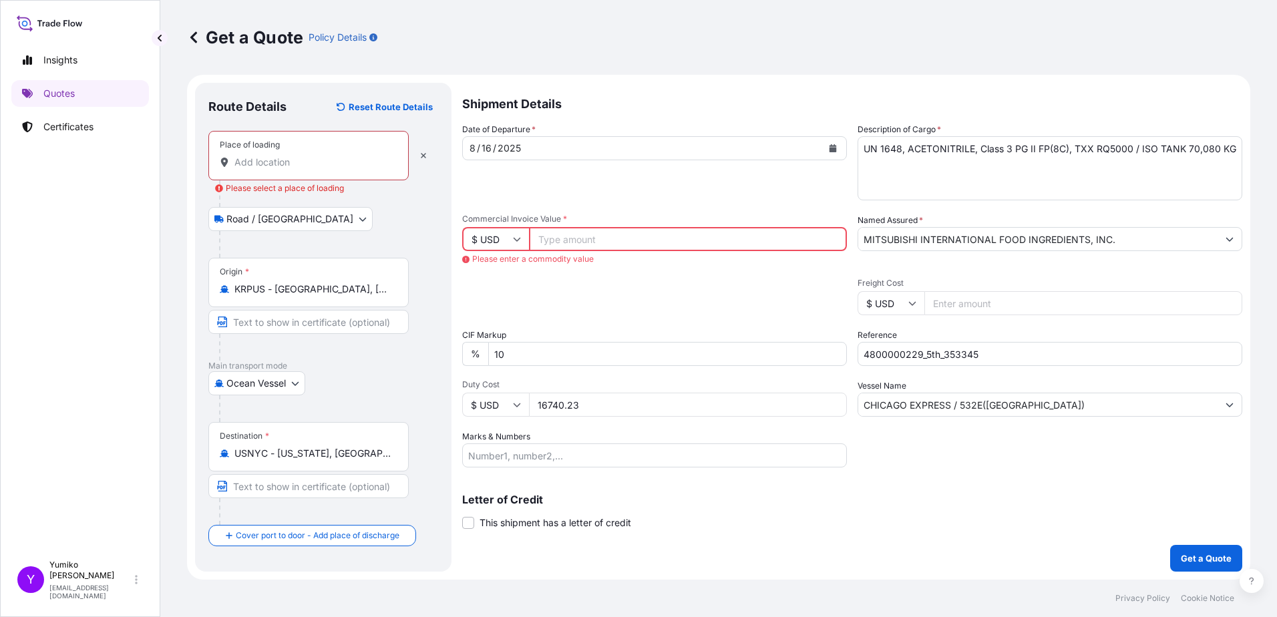
click at [574, 235] on input "Commercial Invoice Value *" at bounding box center [688, 239] width 318 height 24
click at [560, 246] on input "Commercial Invoice Value *" at bounding box center [688, 239] width 318 height 24
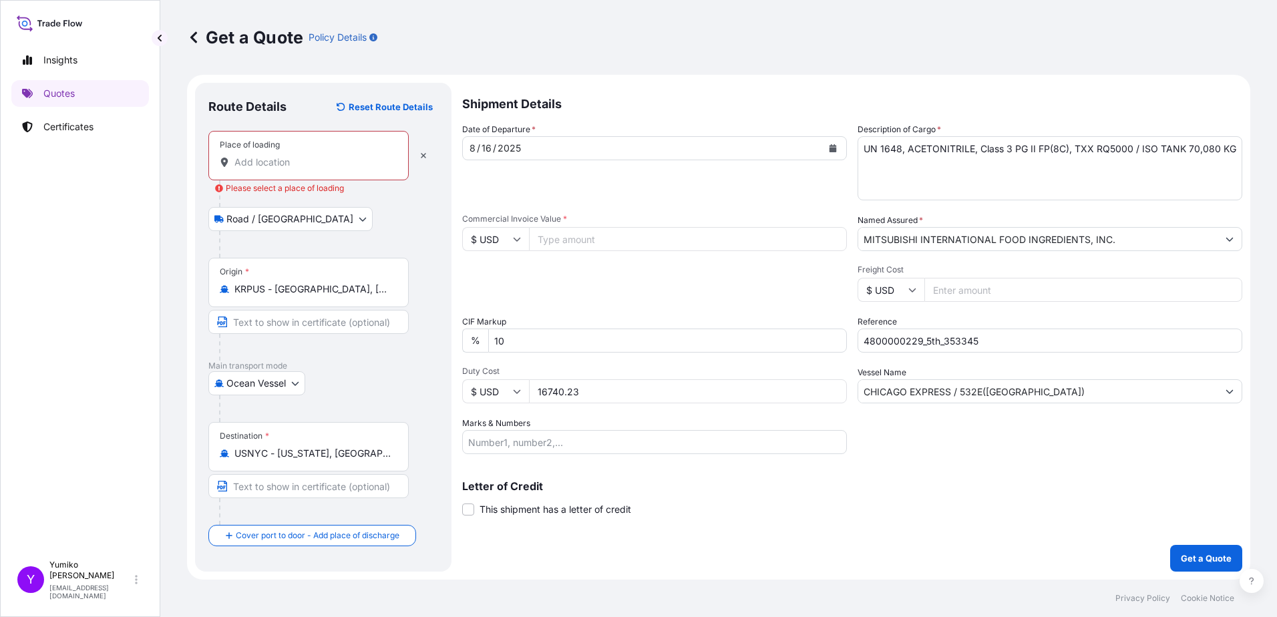
click at [550, 244] on input "Commercial Invoice Value *" at bounding box center [688, 239] width 318 height 24
type input "106521.0"
click at [630, 267] on input "10" at bounding box center [667, 341] width 359 height 24
click at [630, 267] on button "Get a Quote" at bounding box center [1206, 558] width 72 height 27
click at [630, 267] on div "Packing Category Type to search a container mode Please select a primary mode o…" at bounding box center [654, 282] width 385 height 37
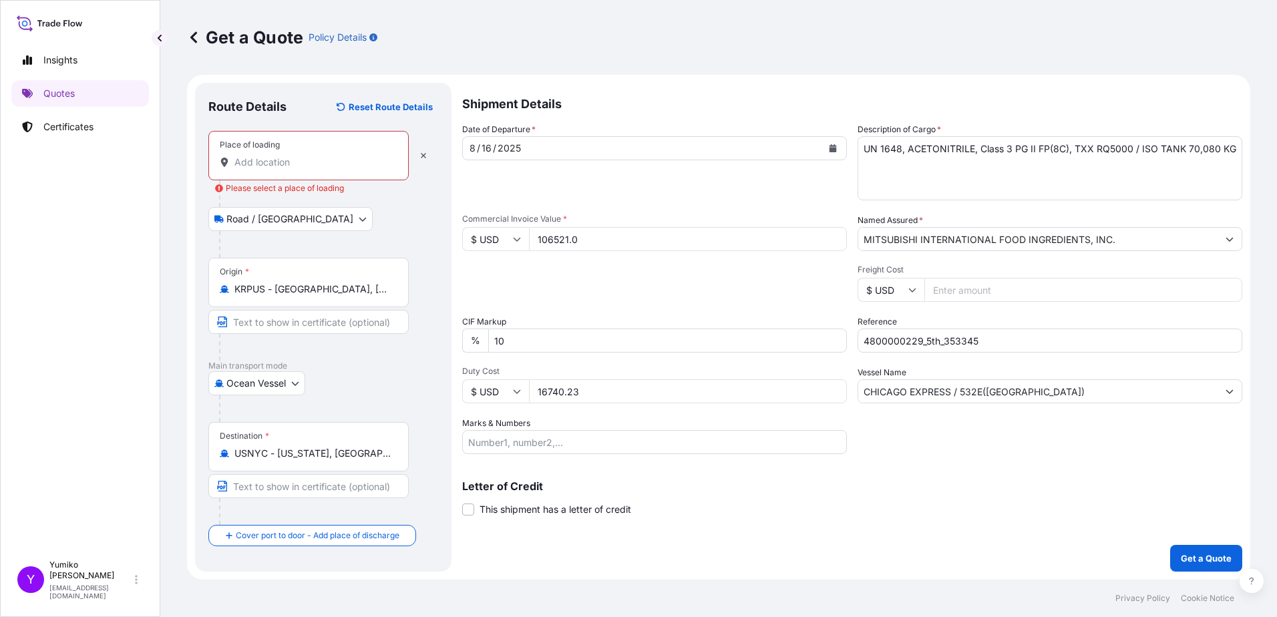
click at [254, 267] on div "Origin * KRPUS - [GEOGRAPHIC_DATA], [GEOGRAPHIC_DATA], [GEOGRAPHIC_DATA]" at bounding box center [308, 282] width 200 height 49
click at [254, 267] on input "KRPUS - [GEOGRAPHIC_DATA], [GEOGRAPHIC_DATA], [GEOGRAPHIC_DATA]" at bounding box center [313, 289] width 158 height 13
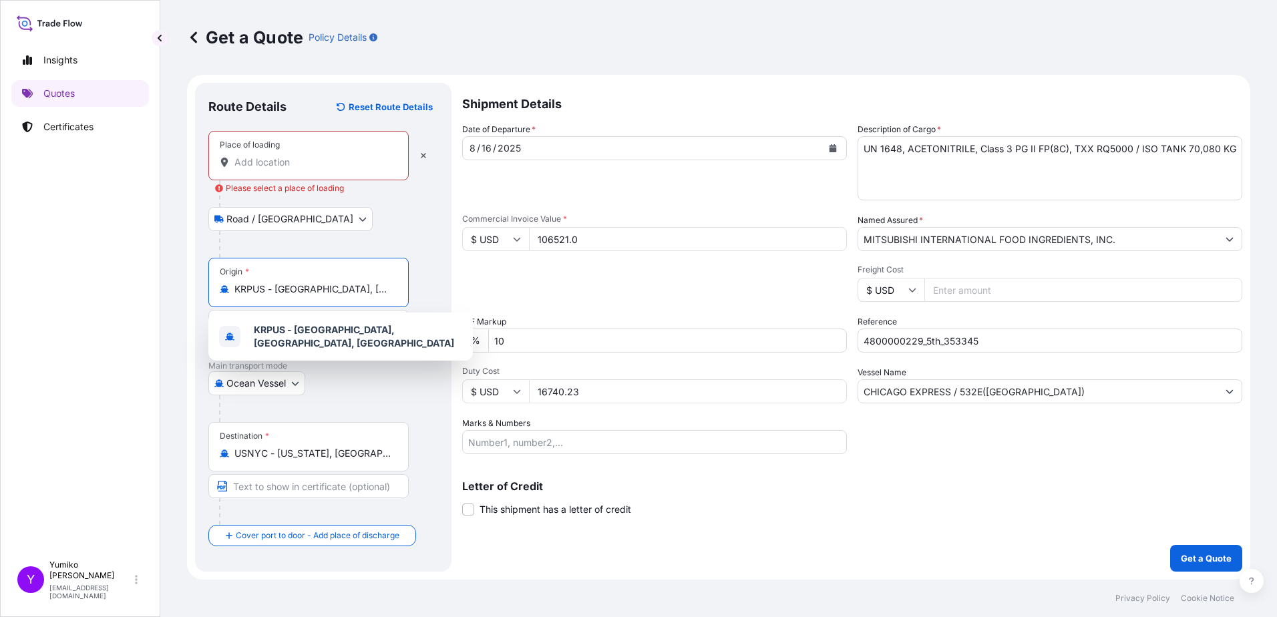
click at [254, 147] on div "Place of loading" at bounding box center [250, 145] width 60 height 11
click at [254, 156] on input "Place of loading Please select a place of loading" at bounding box center [313, 162] width 158 height 13
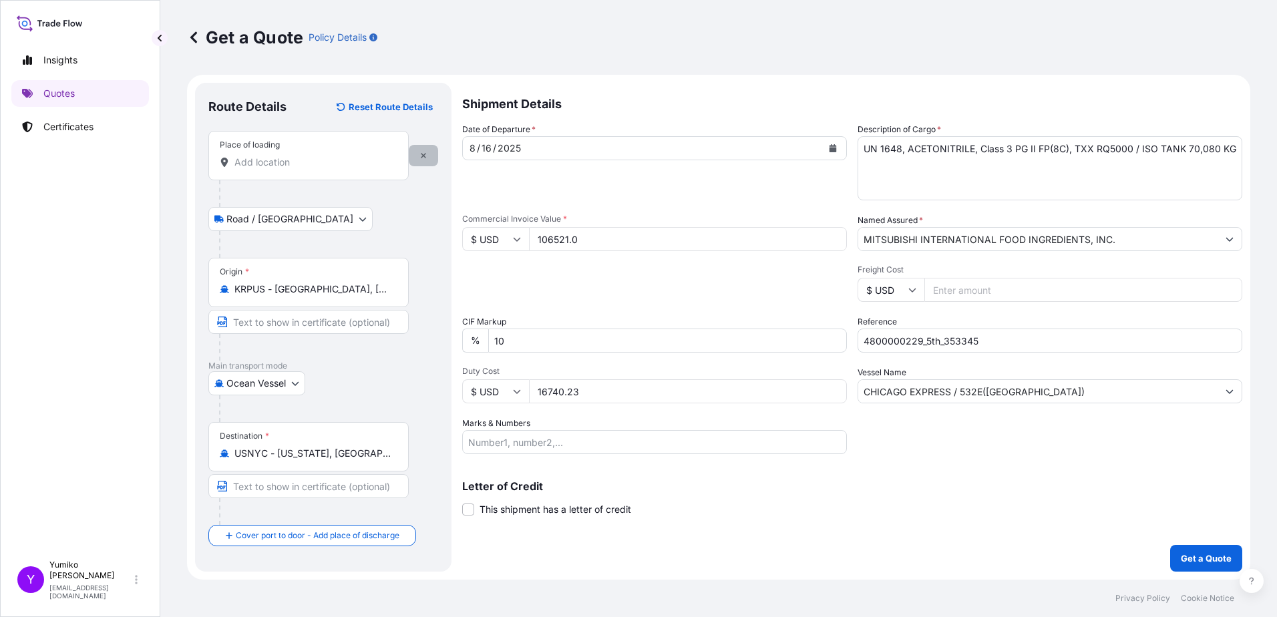
click at [421, 154] on icon "button" at bounding box center [423, 156] width 8 height 8
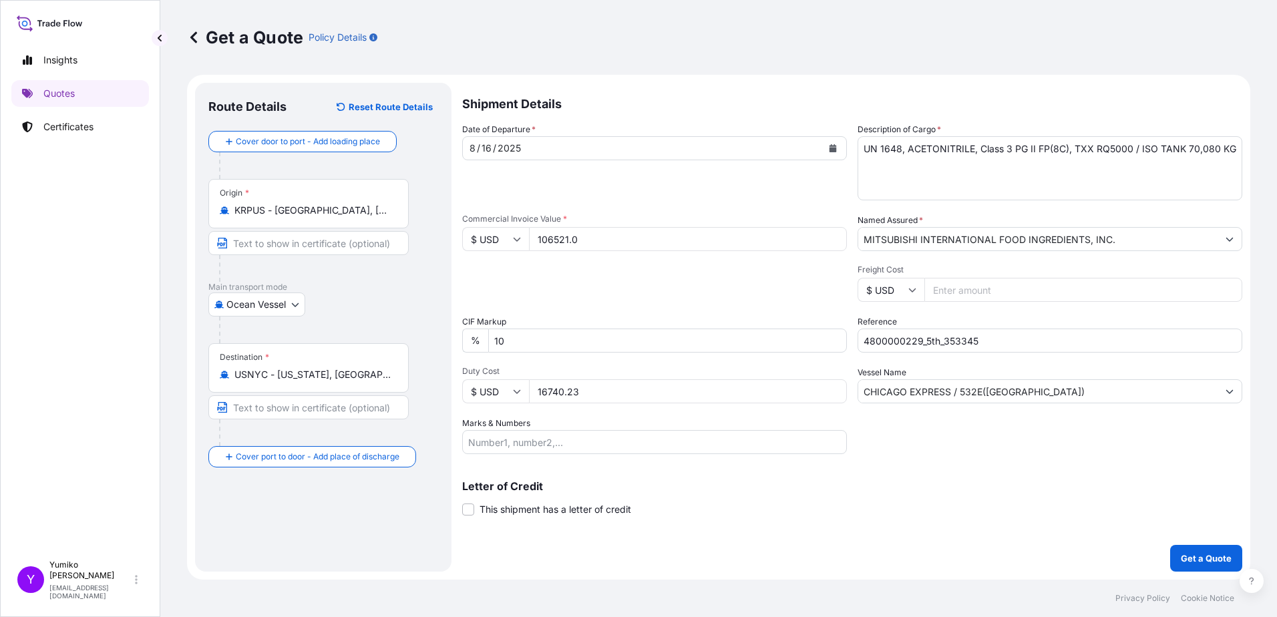
click at [264, 267] on div "Route Details Reset Route Details Cover door to port - Add loading place Place …" at bounding box center [323, 327] width 230 height 462
click at [601, 267] on div "Packing Category Type to search a container mode Please select a primary mode o…" at bounding box center [654, 282] width 385 height 37
click at [630, 267] on p "Get a Quote" at bounding box center [1206, 558] width 51 height 13
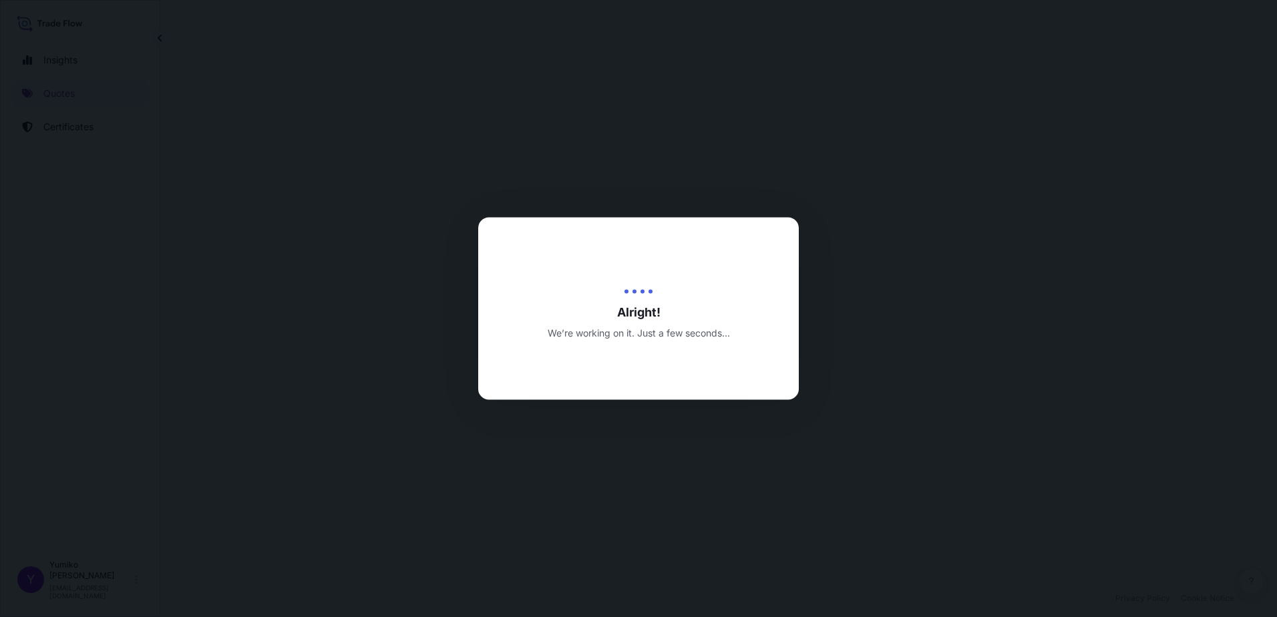
select select "Ocean Vessel"
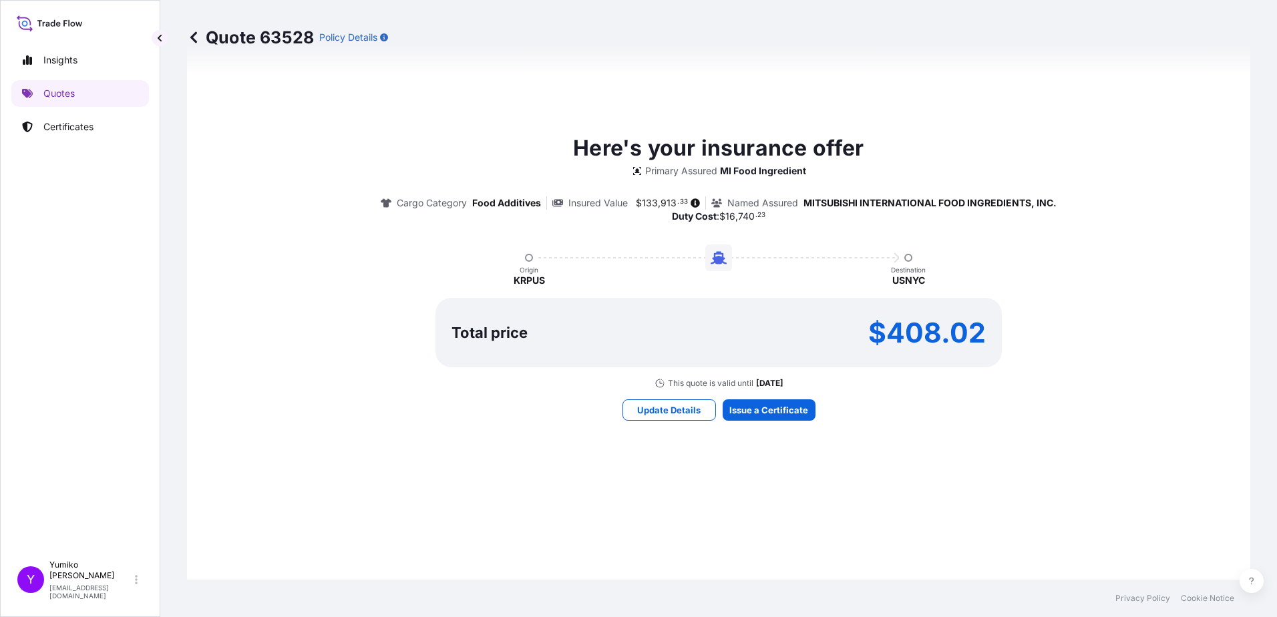
scroll to position [709, 0]
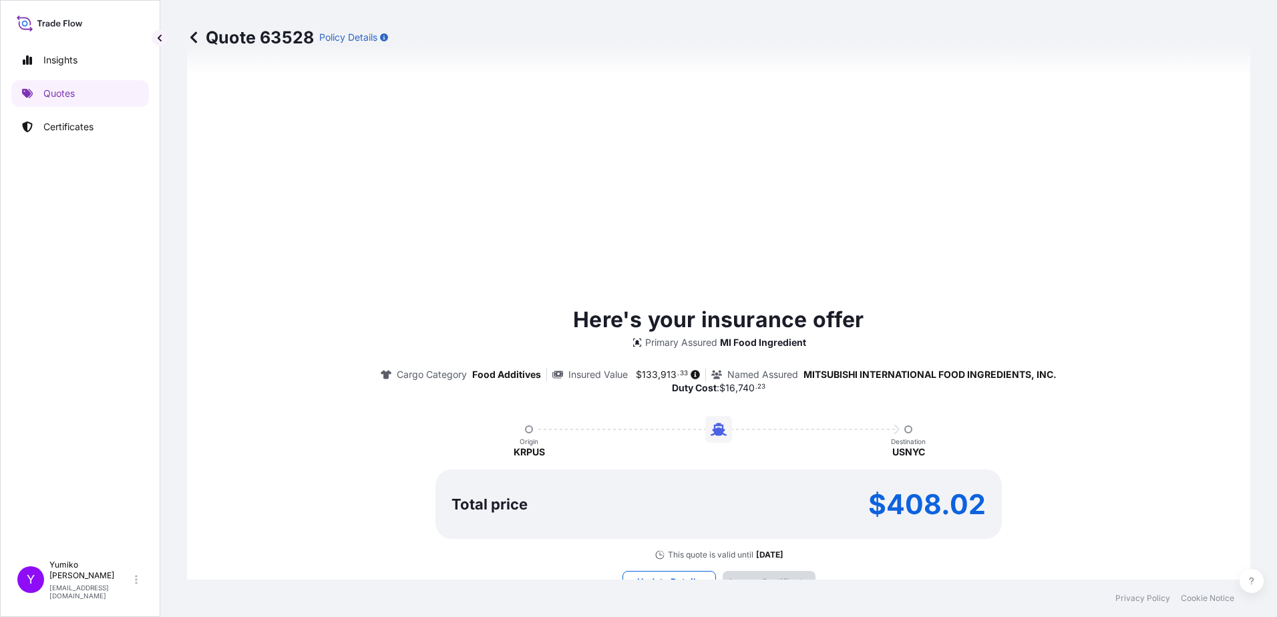
type input "[DATE]"
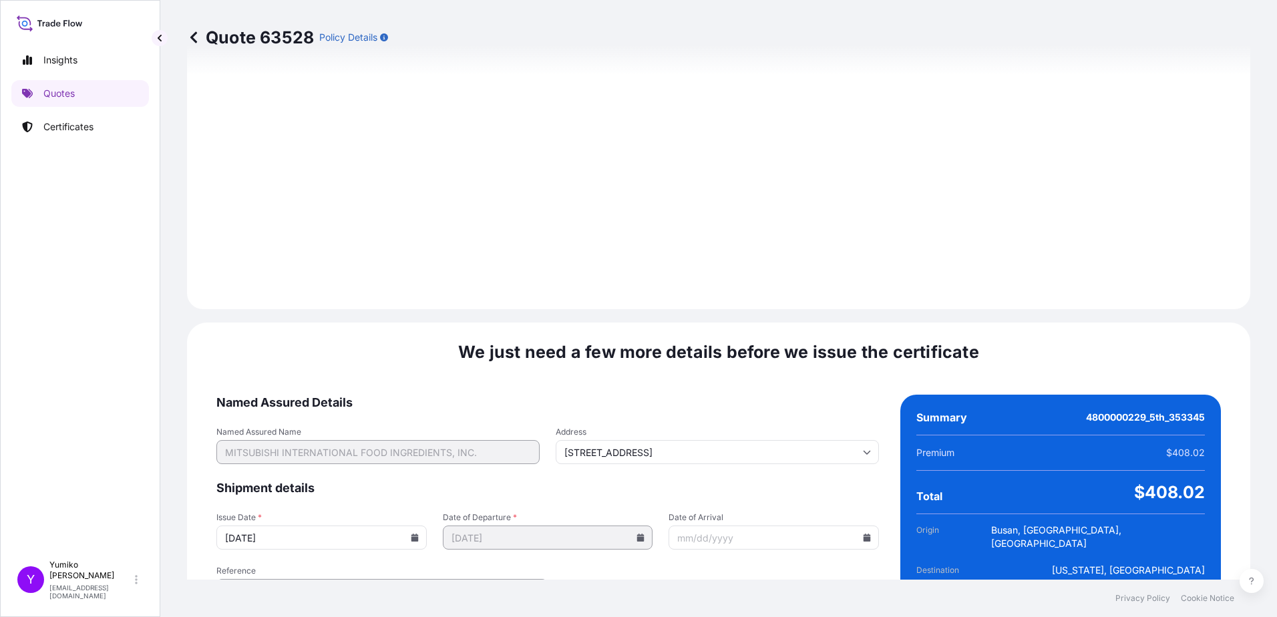
scroll to position [1508, 0]
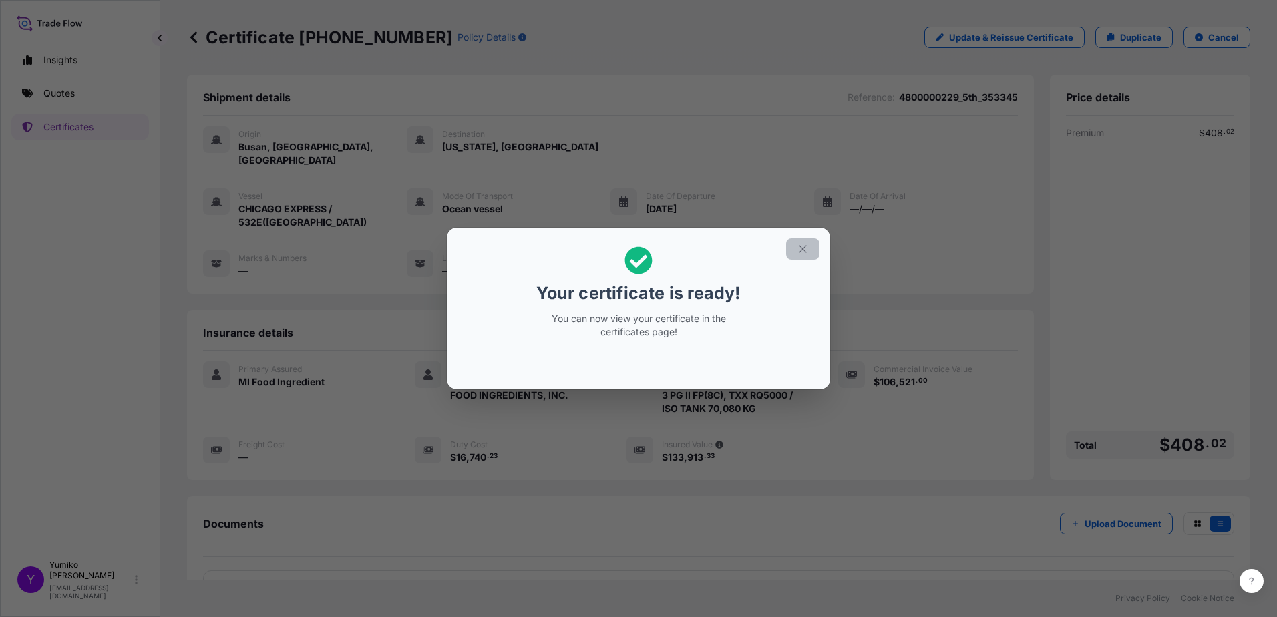
click at [630, 244] on icon "button" at bounding box center [803, 249] width 12 height 12
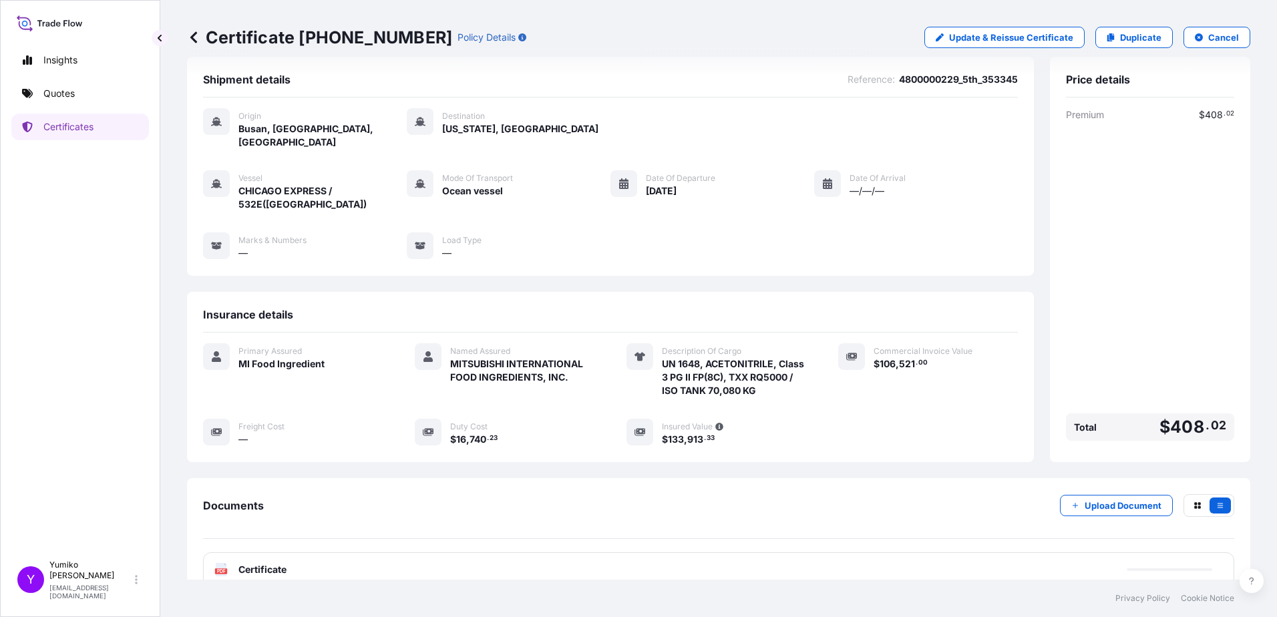
scroll to position [28, 0]
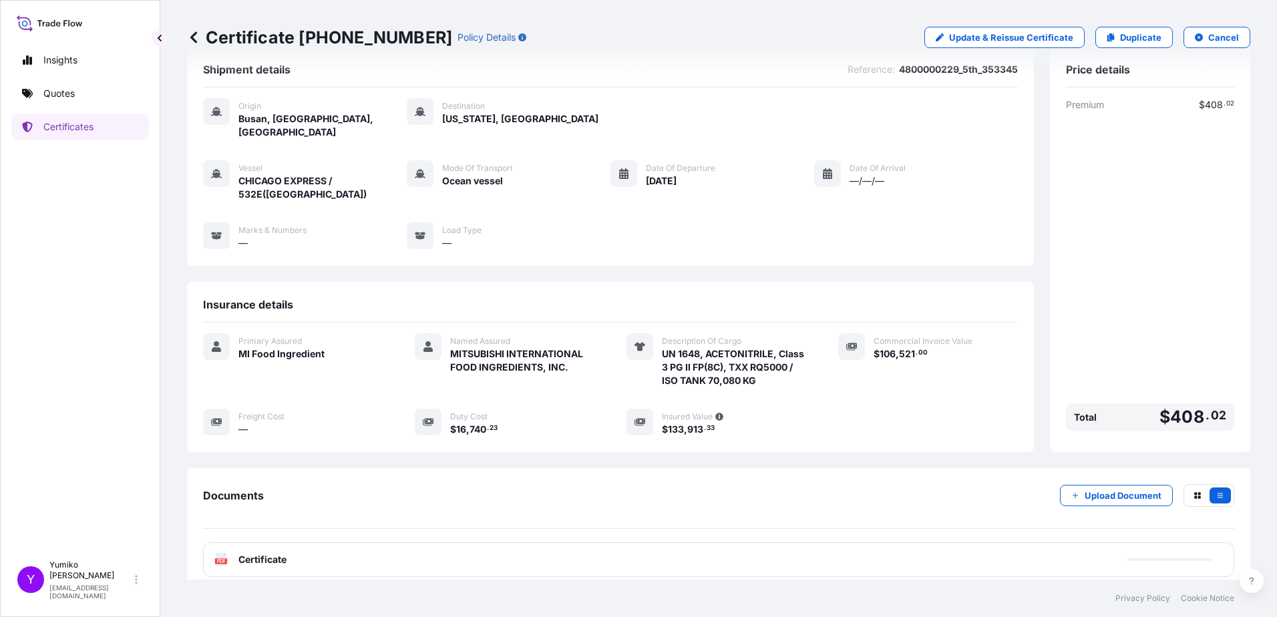
click at [253, 267] on span "Certificate" at bounding box center [262, 559] width 48 height 13
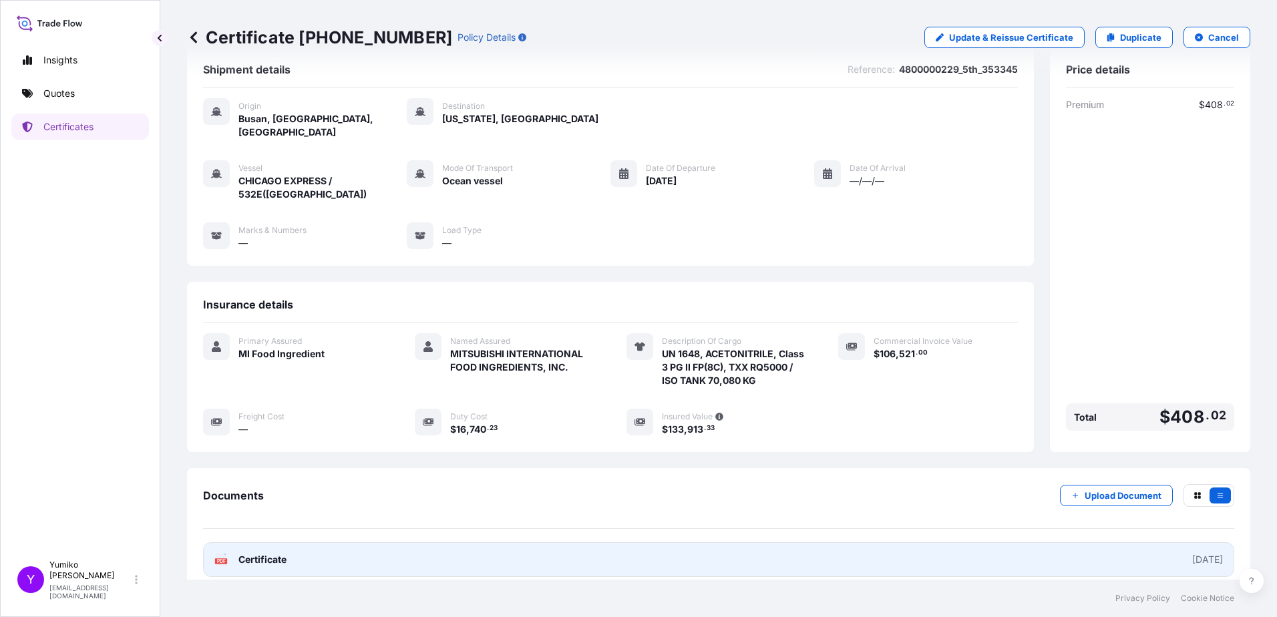
click at [267, 267] on span "Certificate" at bounding box center [262, 559] width 48 height 13
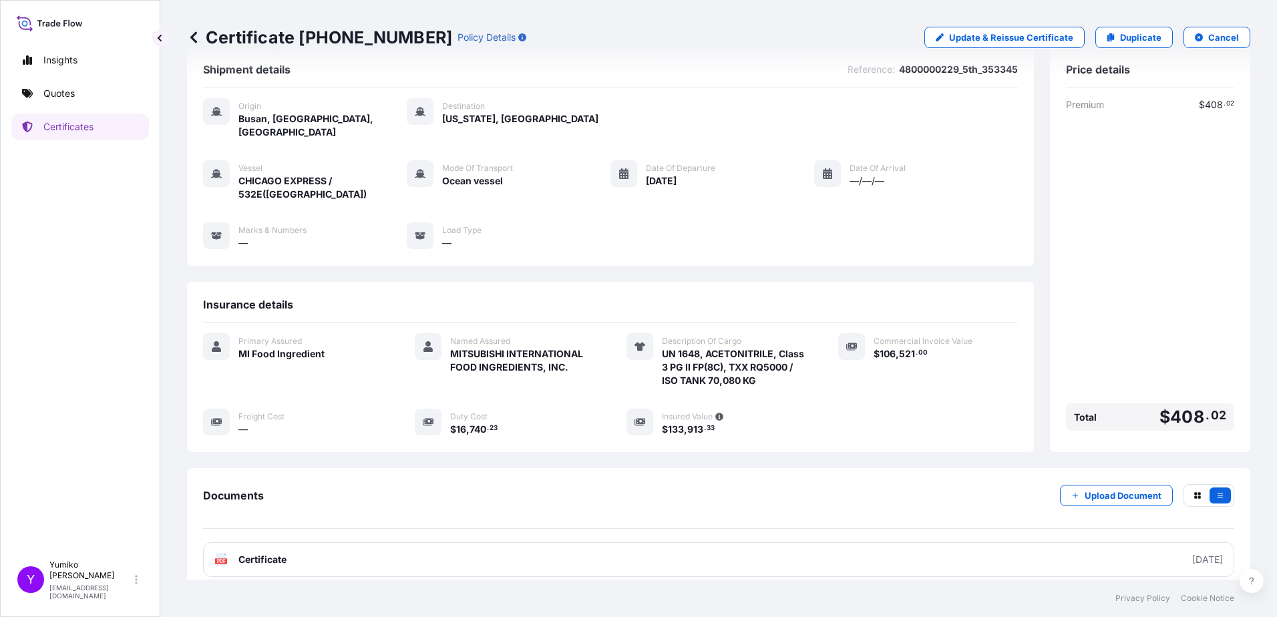
click at [94, 267] on div "Insights Quotes Certificates" at bounding box center [80, 294] width 138 height 519
